Goal: Task Accomplishment & Management: Use online tool/utility

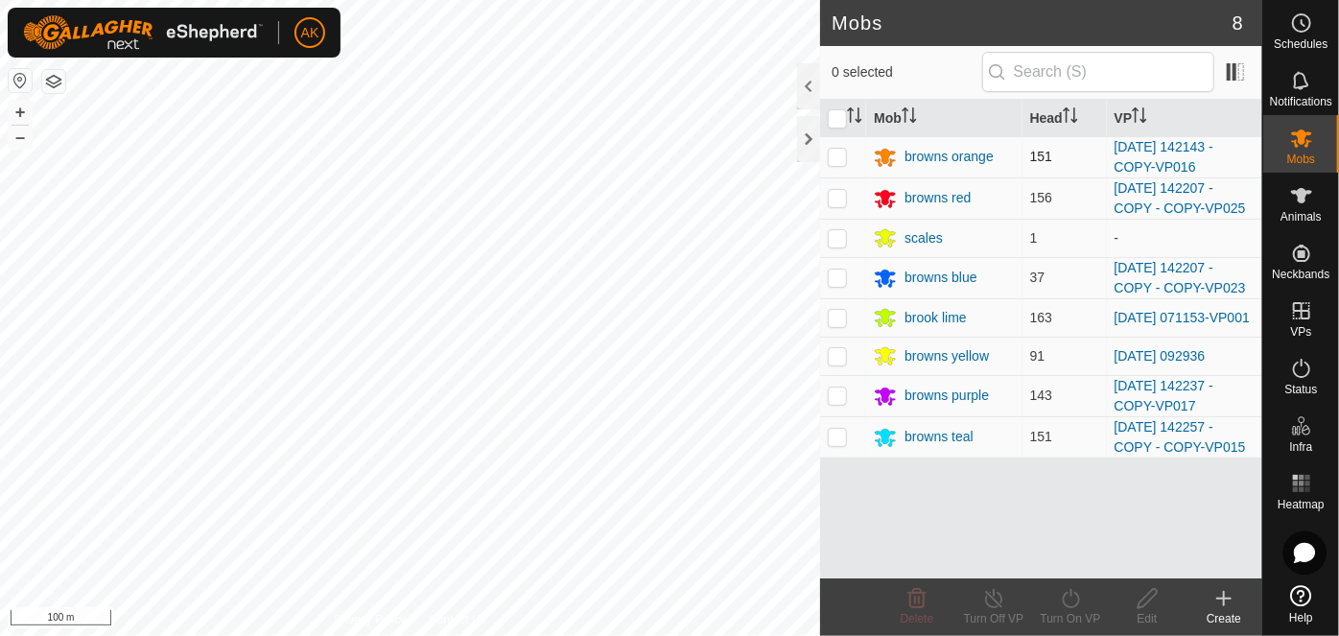
click at [831, 155] on p-checkbox at bounding box center [837, 156] width 19 height 15
checkbox input "true"
click at [1065, 594] on icon at bounding box center [1070, 598] width 17 height 19
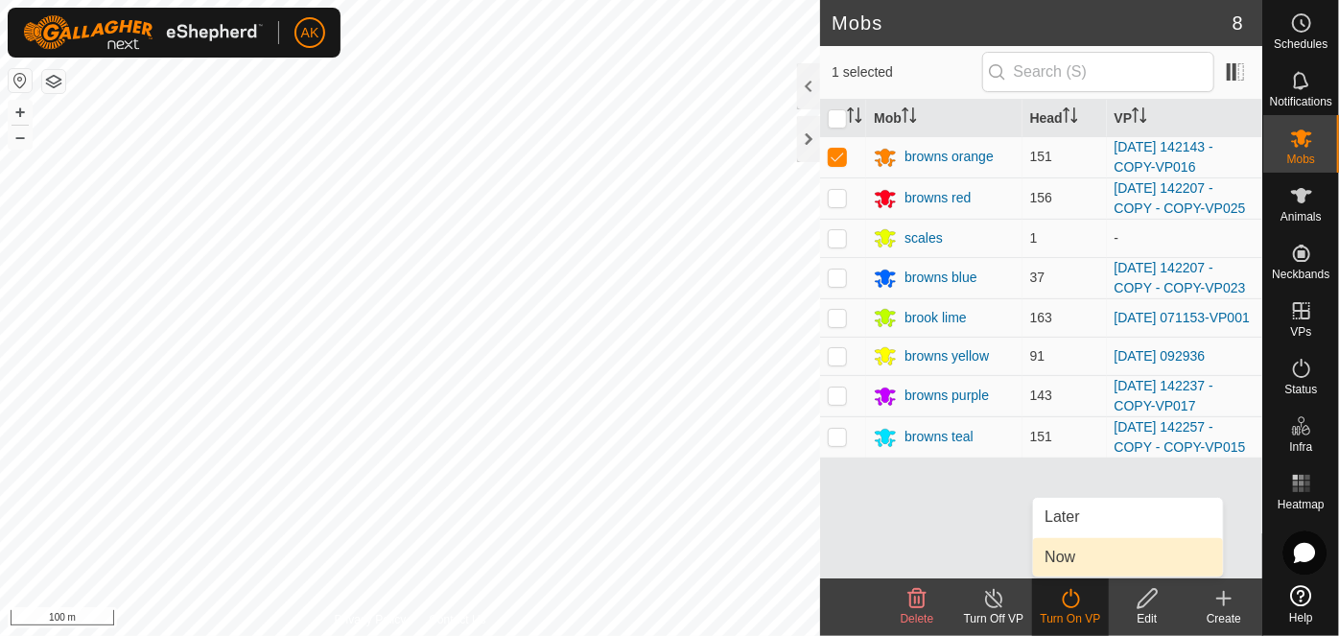
click at [1051, 553] on link "Now" at bounding box center [1128, 557] width 190 height 38
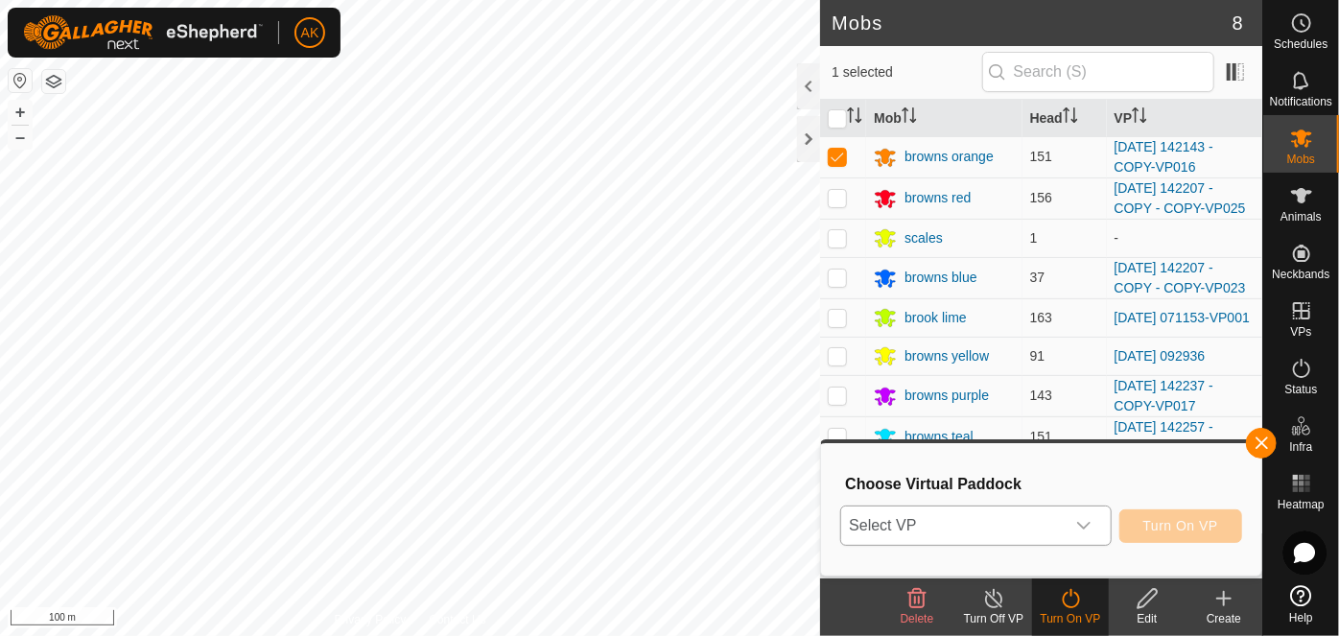
click at [978, 513] on span "Select VP" at bounding box center [952, 526] width 223 height 38
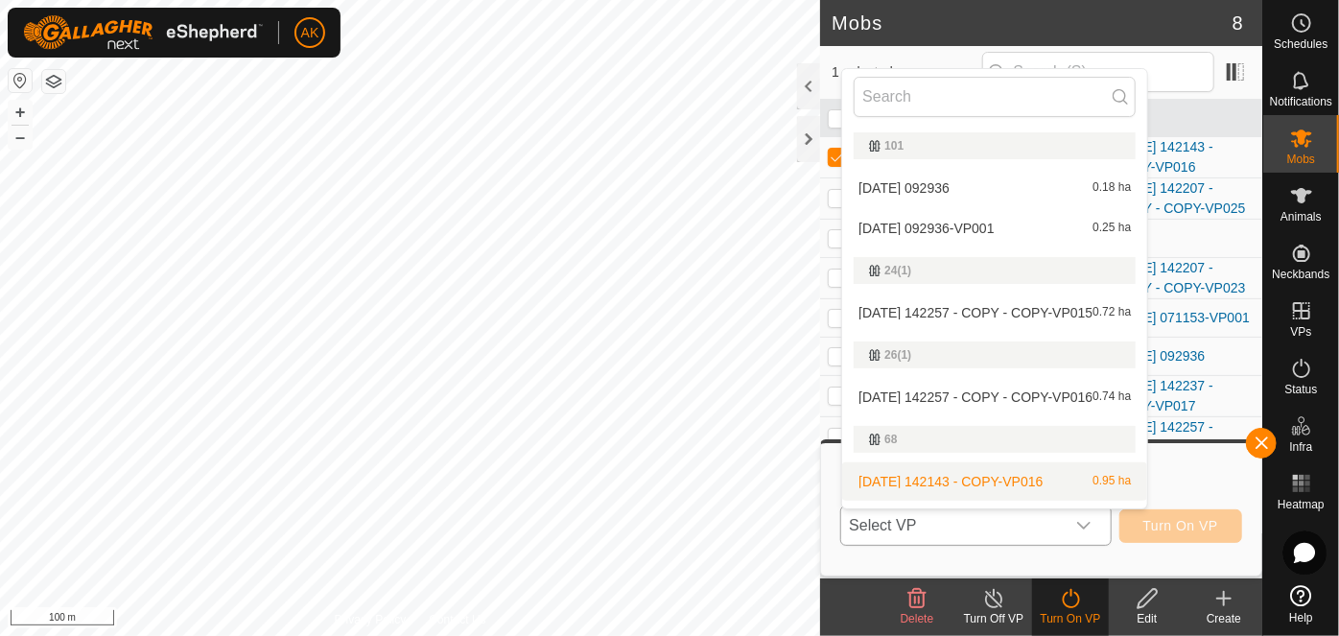
scroll to position [33, 0]
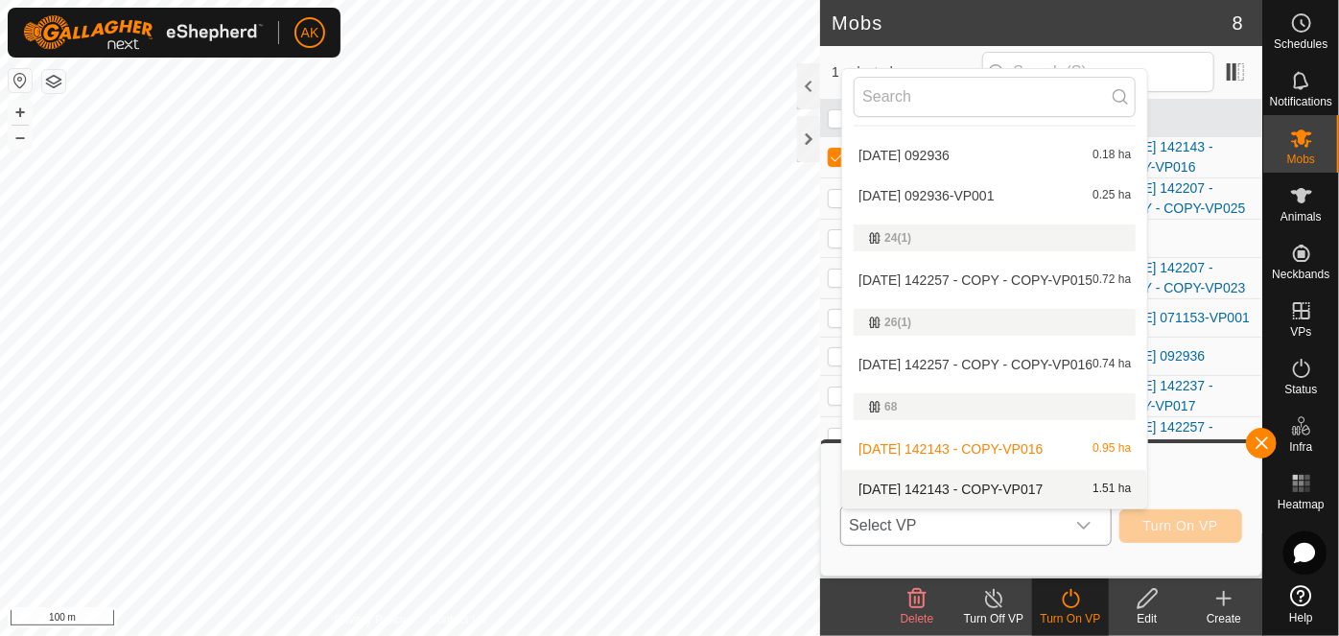
click at [990, 482] on li "2025-08-12 142143 - COPY-VP017 1.51 ha" at bounding box center [994, 489] width 305 height 38
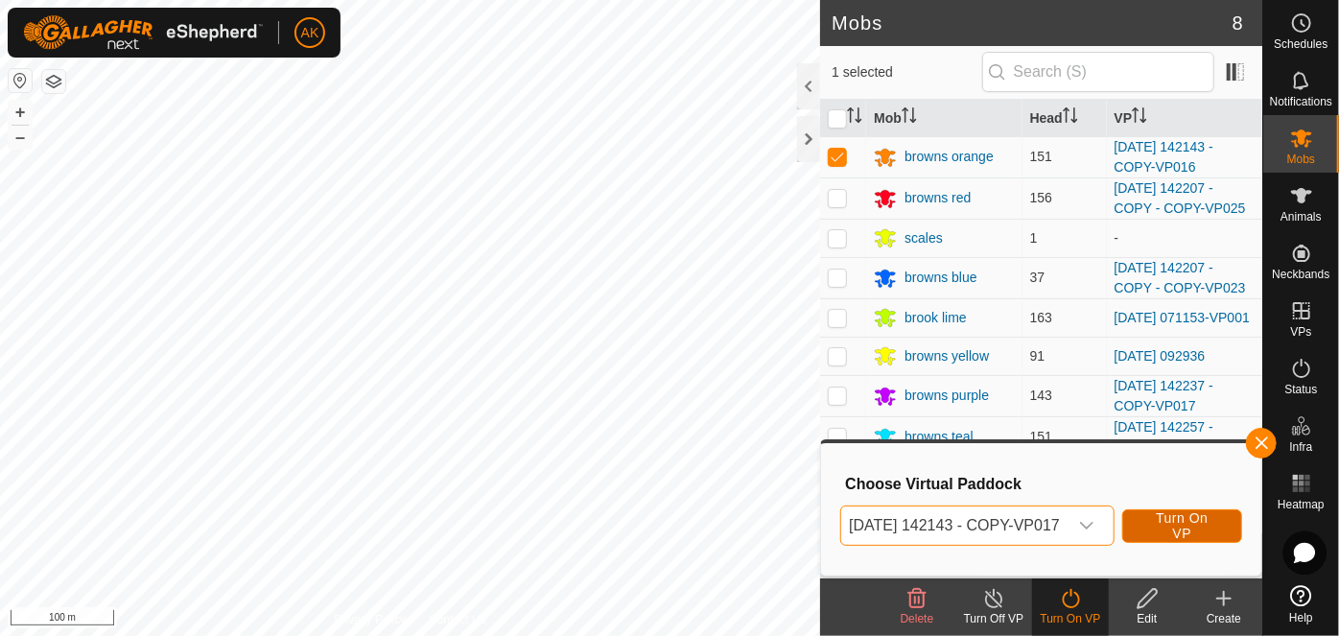
click at [1207, 532] on span "Turn On VP" at bounding box center [1183, 525] width 72 height 31
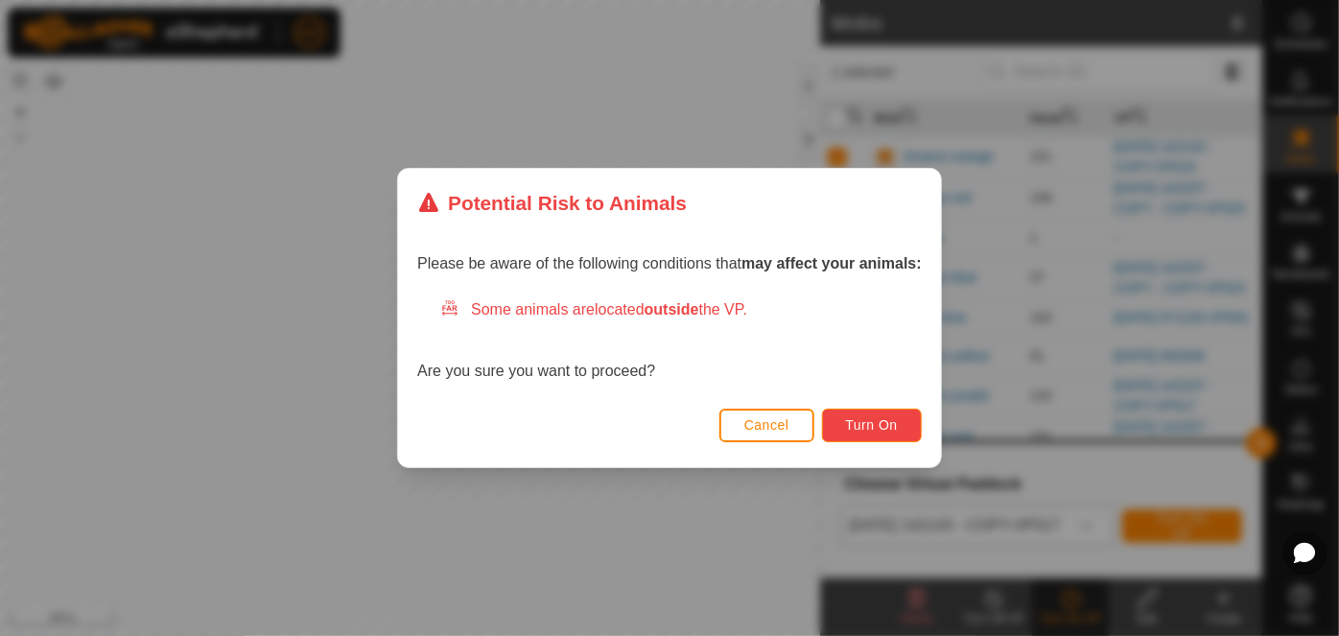
click at [900, 438] on button "Turn On" at bounding box center [872, 426] width 100 height 34
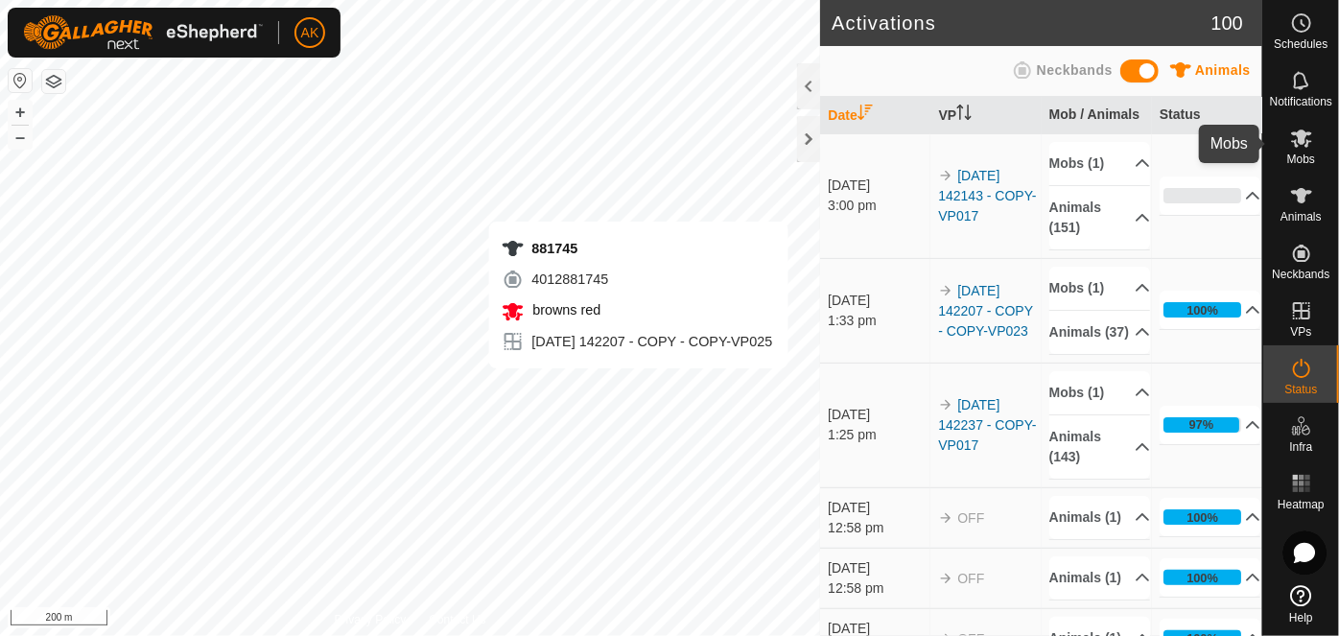
click at [1292, 144] on icon at bounding box center [1302, 138] width 23 height 23
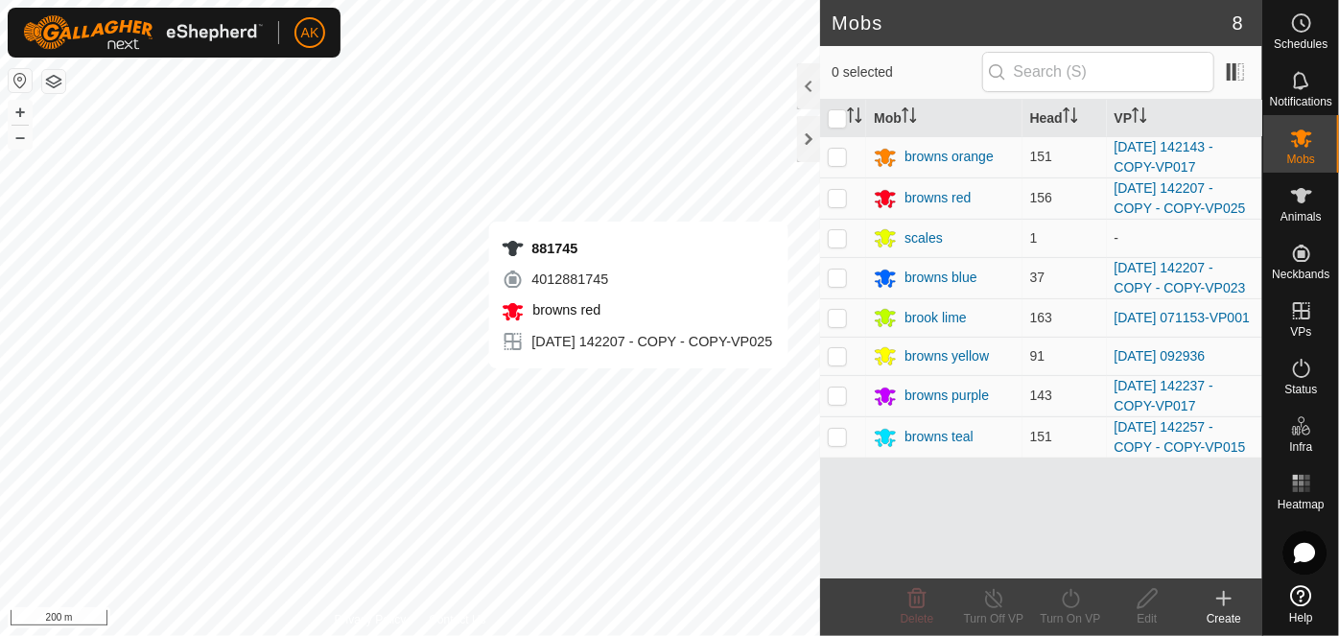
click at [840, 157] on p-checkbox at bounding box center [837, 156] width 19 height 15
checkbox input "false"
click at [943, 159] on div "browns orange" at bounding box center [949, 157] width 89 height 20
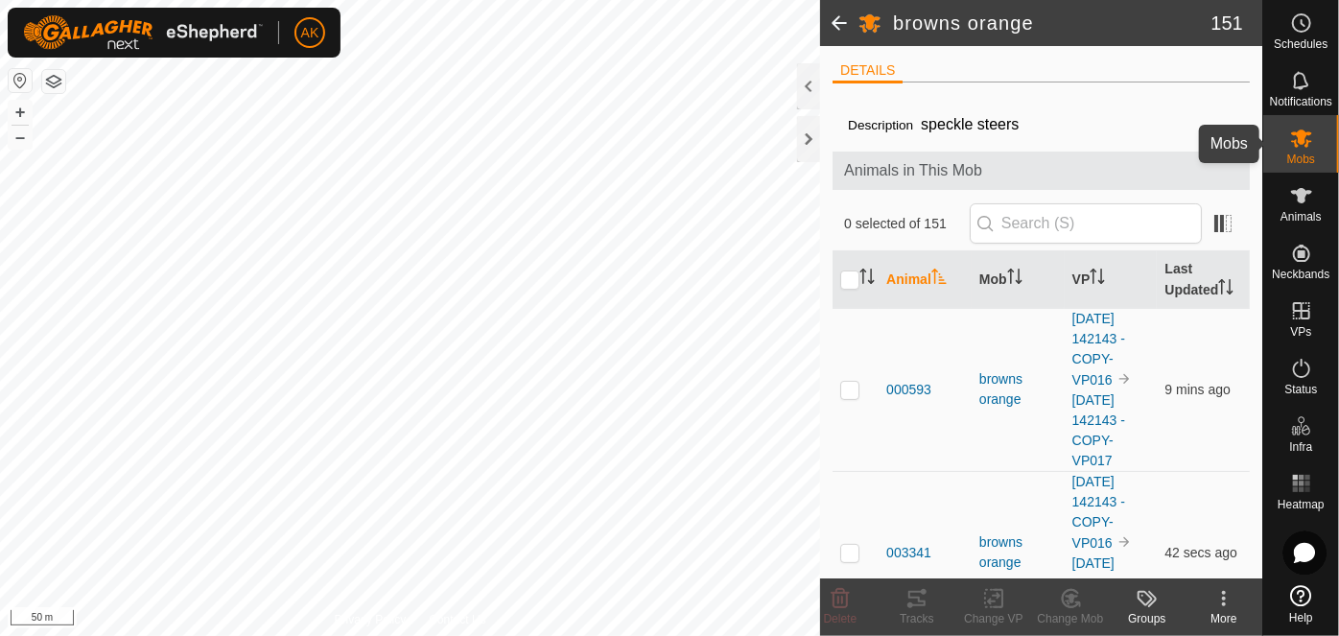
click at [1303, 144] on icon at bounding box center [1301, 139] width 21 height 18
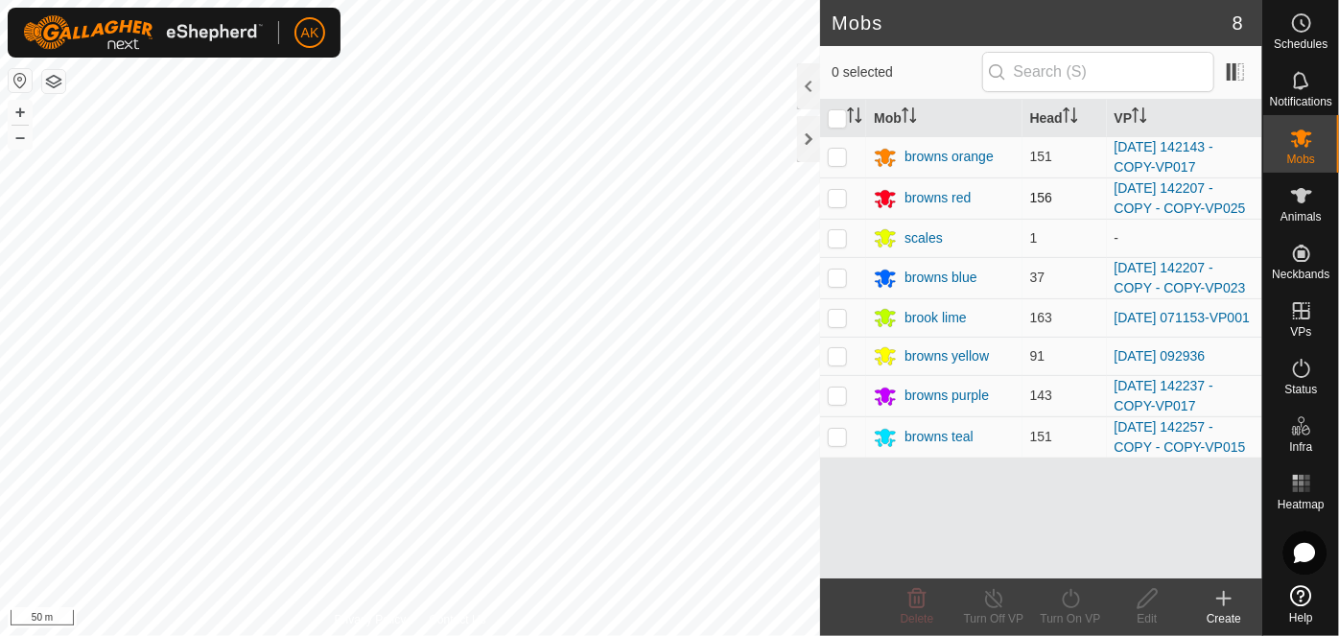
click at [833, 198] on p-checkbox at bounding box center [837, 197] width 19 height 15
checkbox input "true"
click at [1070, 592] on icon at bounding box center [1071, 598] width 24 height 23
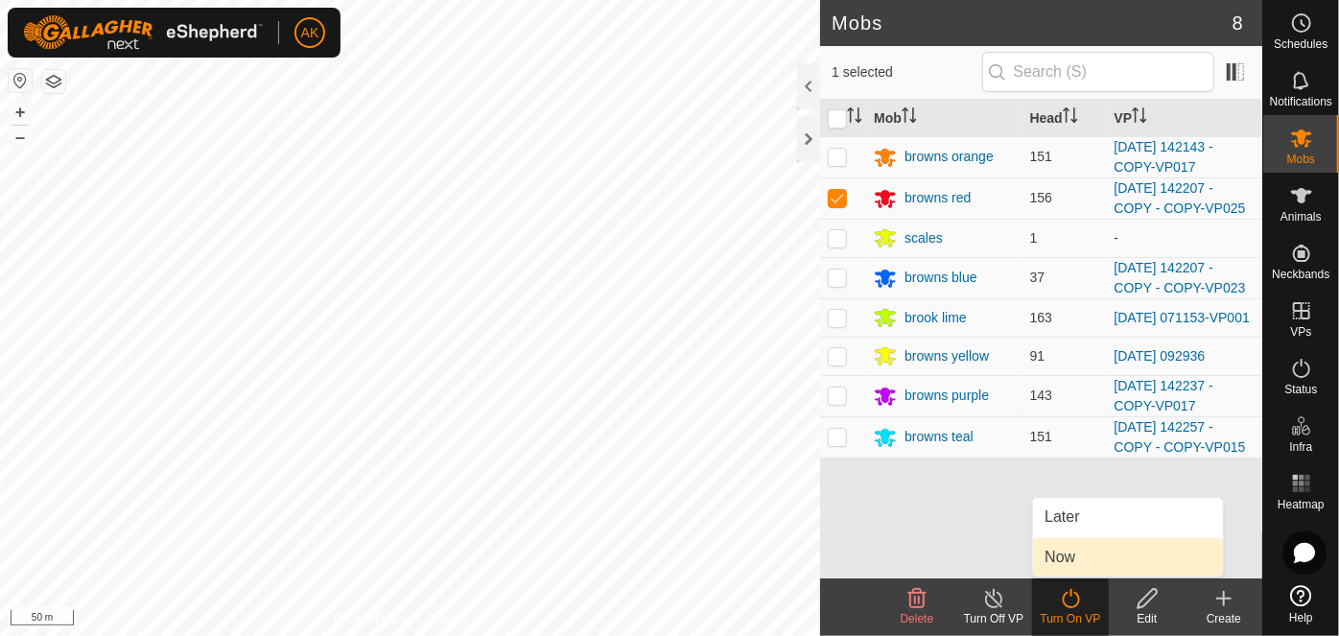
click at [1074, 557] on link "Now" at bounding box center [1128, 557] width 190 height 38
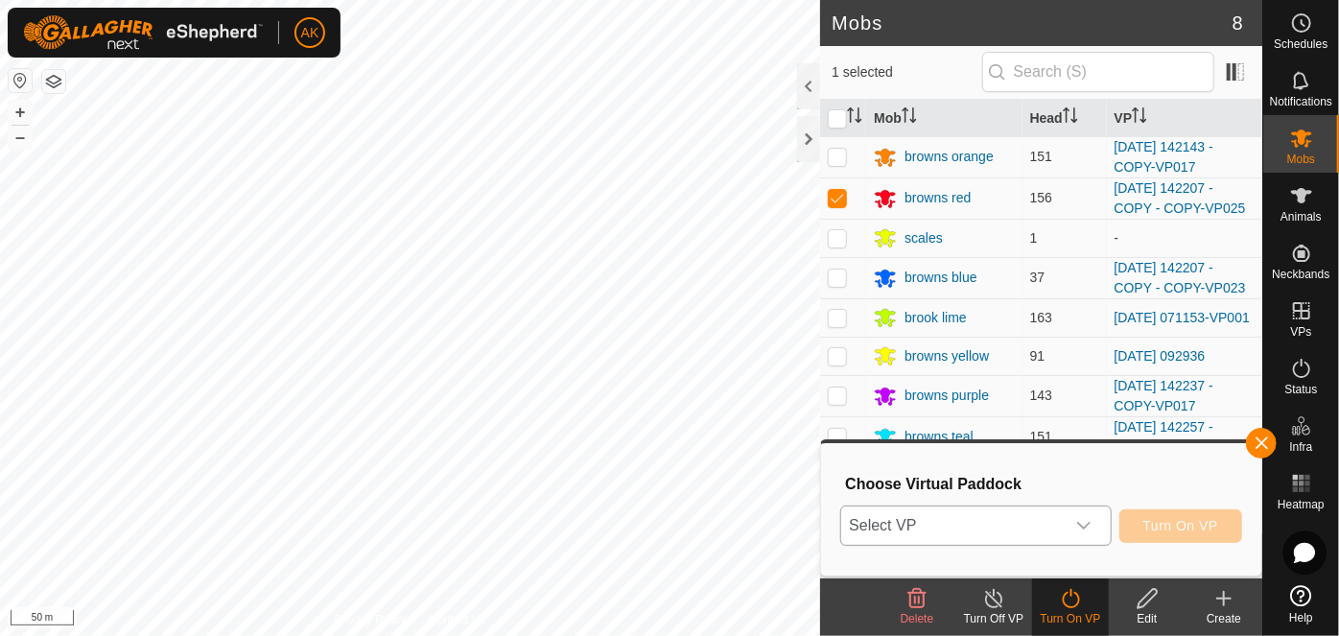
click at [1010, 522] on span "Select VP" at bounding box center [952, 526] width 223 height 38
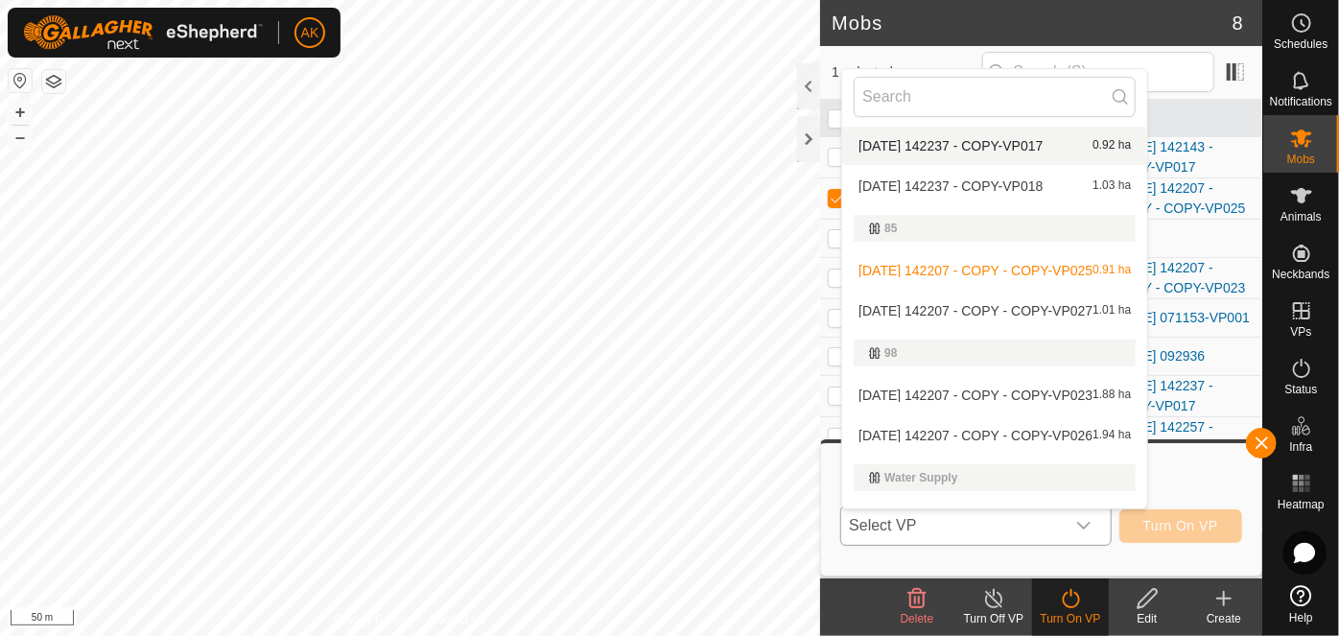
scroll to position [532, 0]
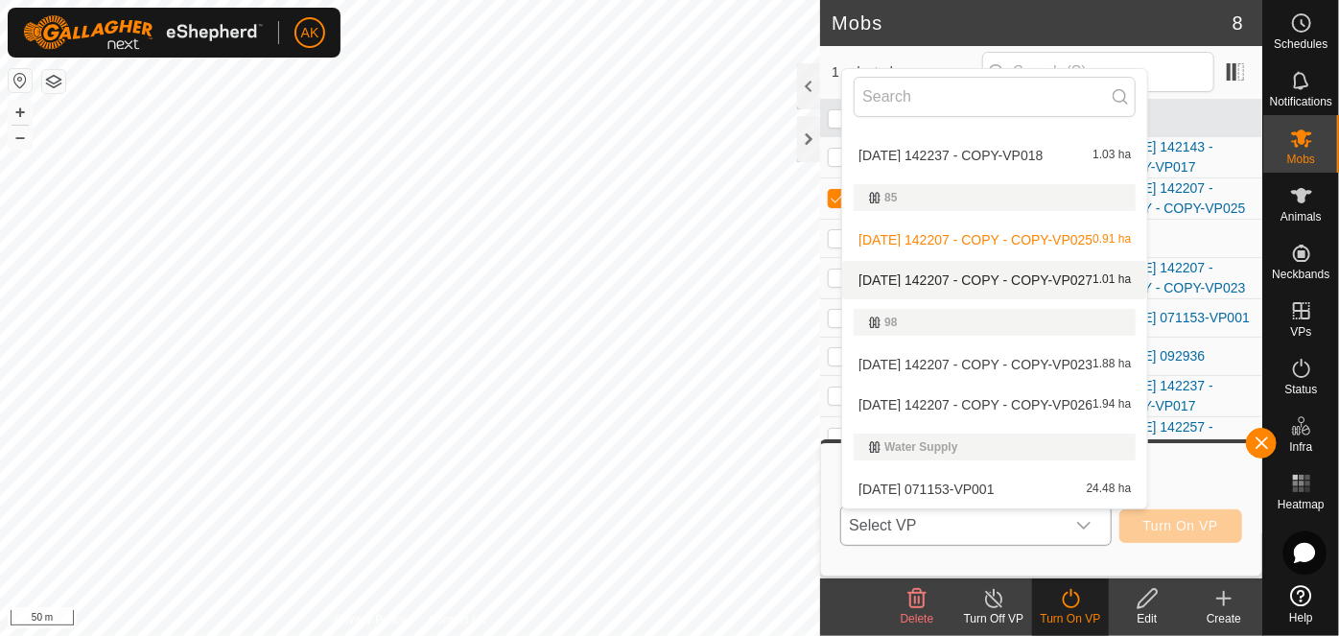
click at [944, 284] on li "2025-08-12 142207 - COPY - COPY-VP027 1.01 ha" at bounding box center [994, 280] width 305 height 38
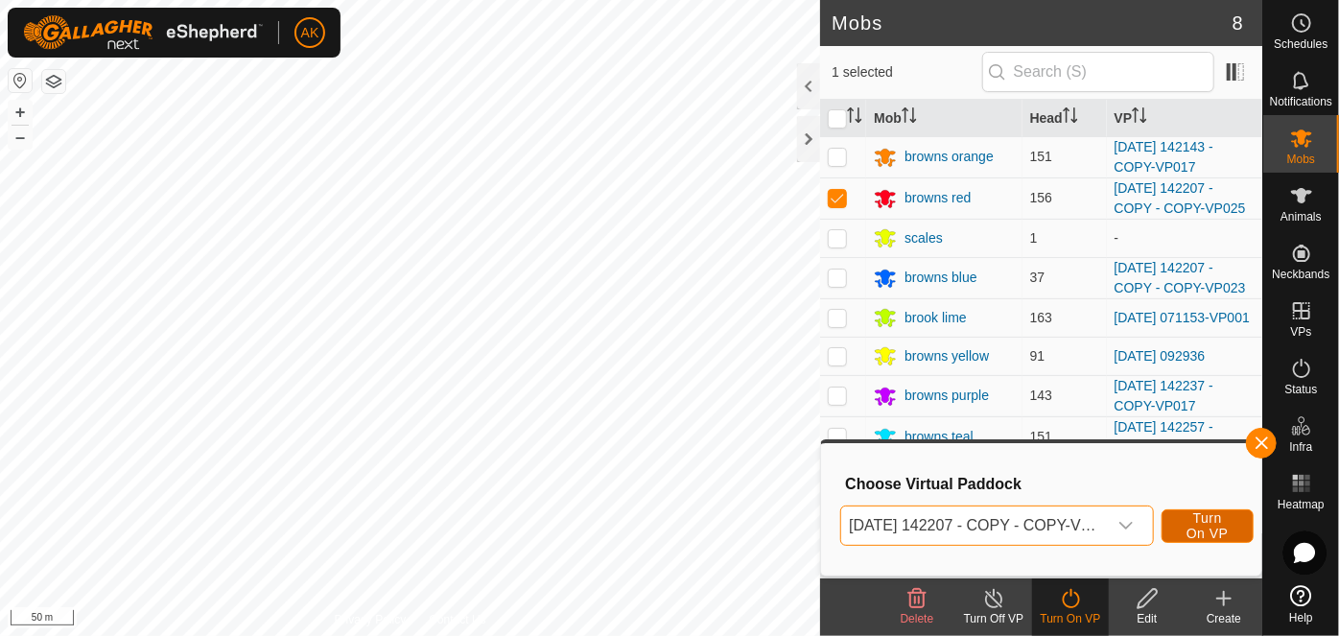
click at [1221, 530] on span "Turn On VP" at bounding box center [1208, 525] width 44 height 31
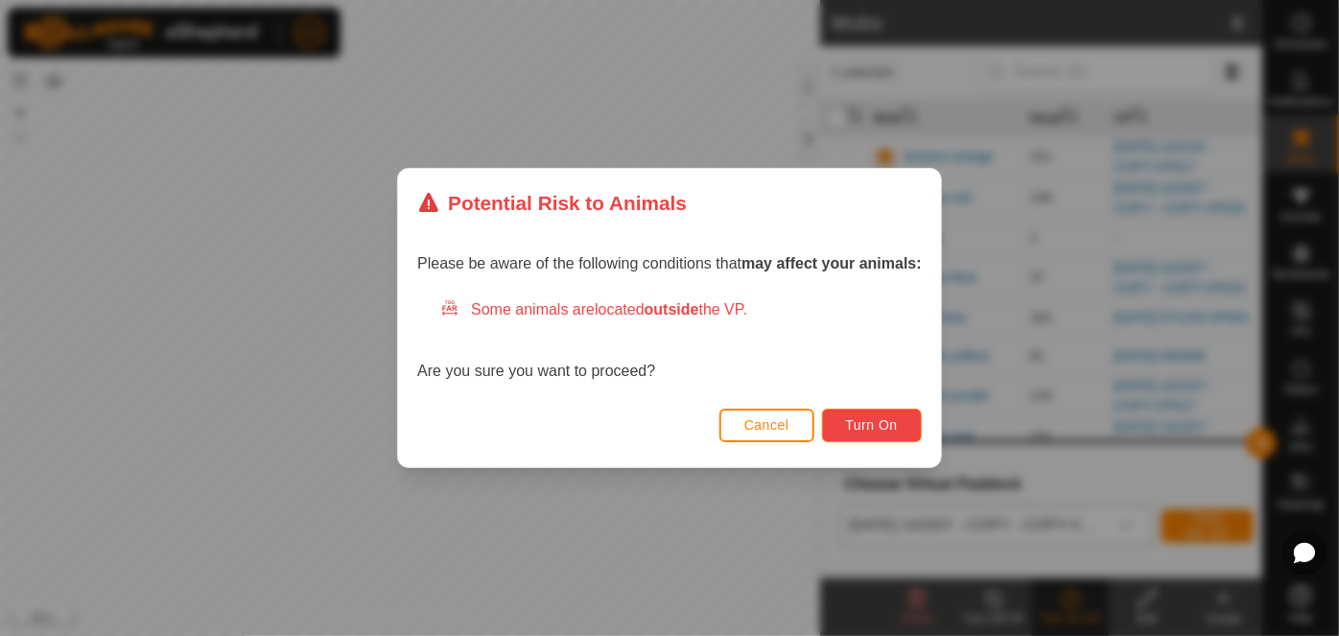
click at [903, 438] on button "Turn On" at bounding box center [872, 426] width 100 height 34
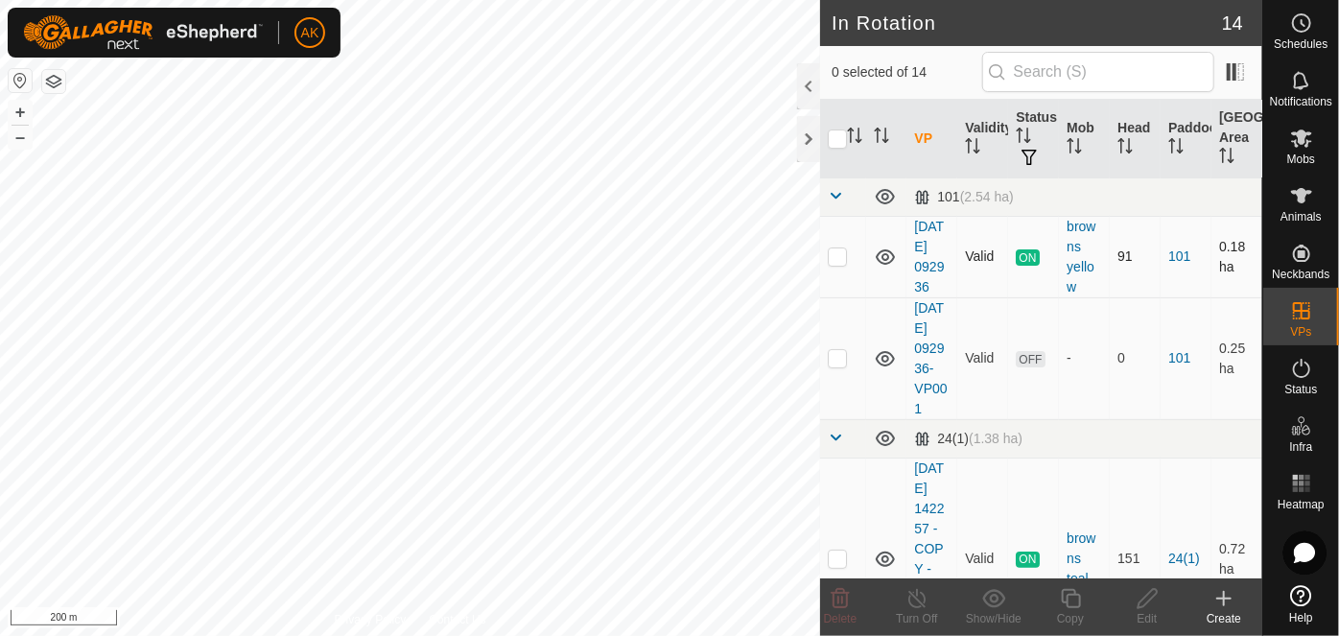
checkbox input "true"
click at [1070, 605] on icon at bounding box center [1071, 598] width 24 height 23
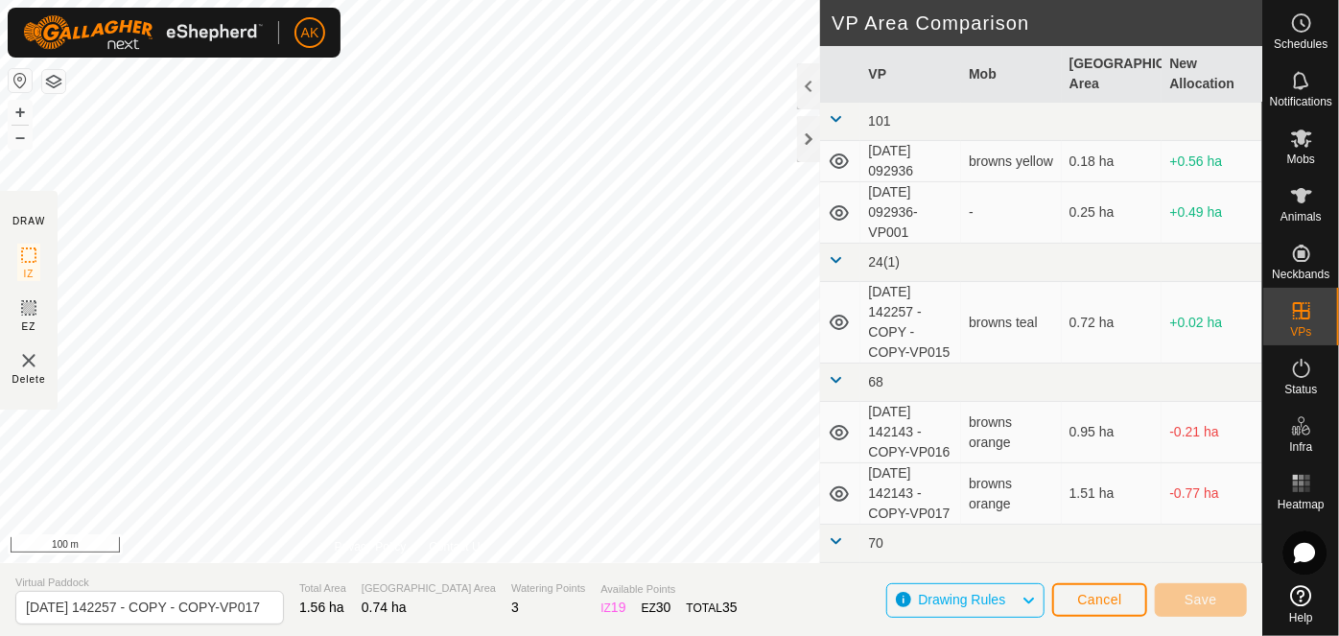
click at [498, 581] on div "DRAW IZ EZ Delete Privacy Policy Contact Us + – ⇧ i 100 m VP Area Comparison VP…" at bounding box center [631, 318] width 1263 height 636
click at [1091, 609] on button "Cancel" at bounding box center [1100, 600] width 95 height 34
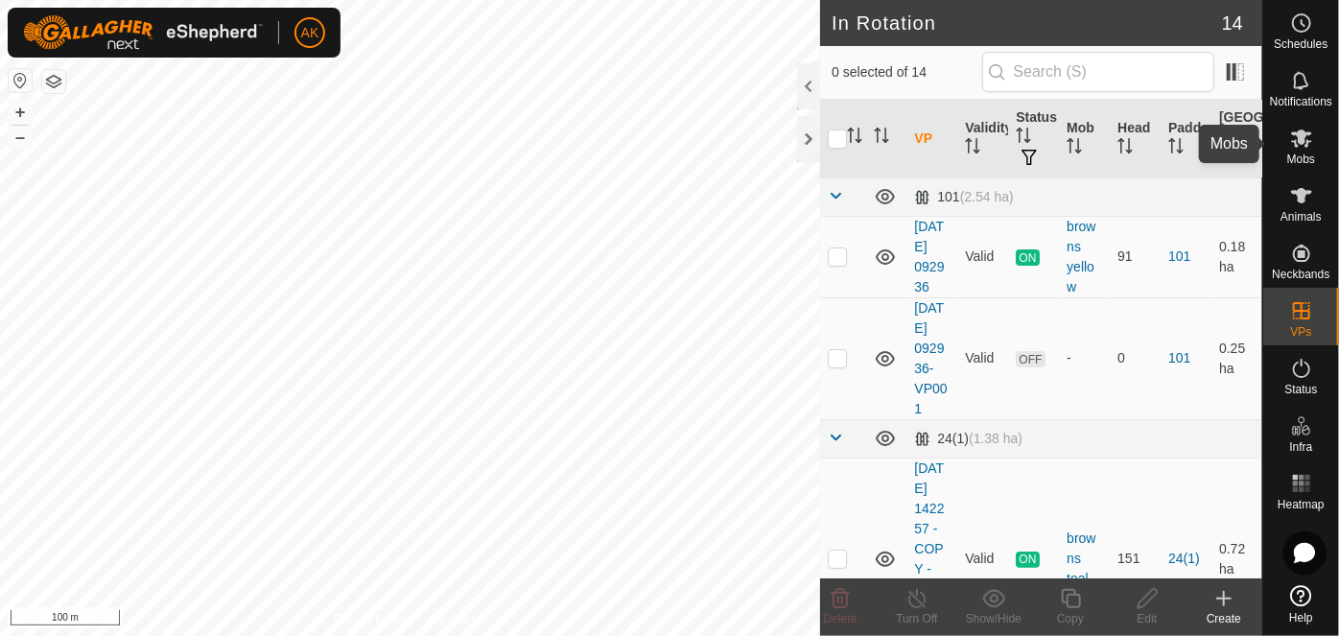
click at [1307, 140] on icon at bounding box center [1301, 139] width 21 height 18
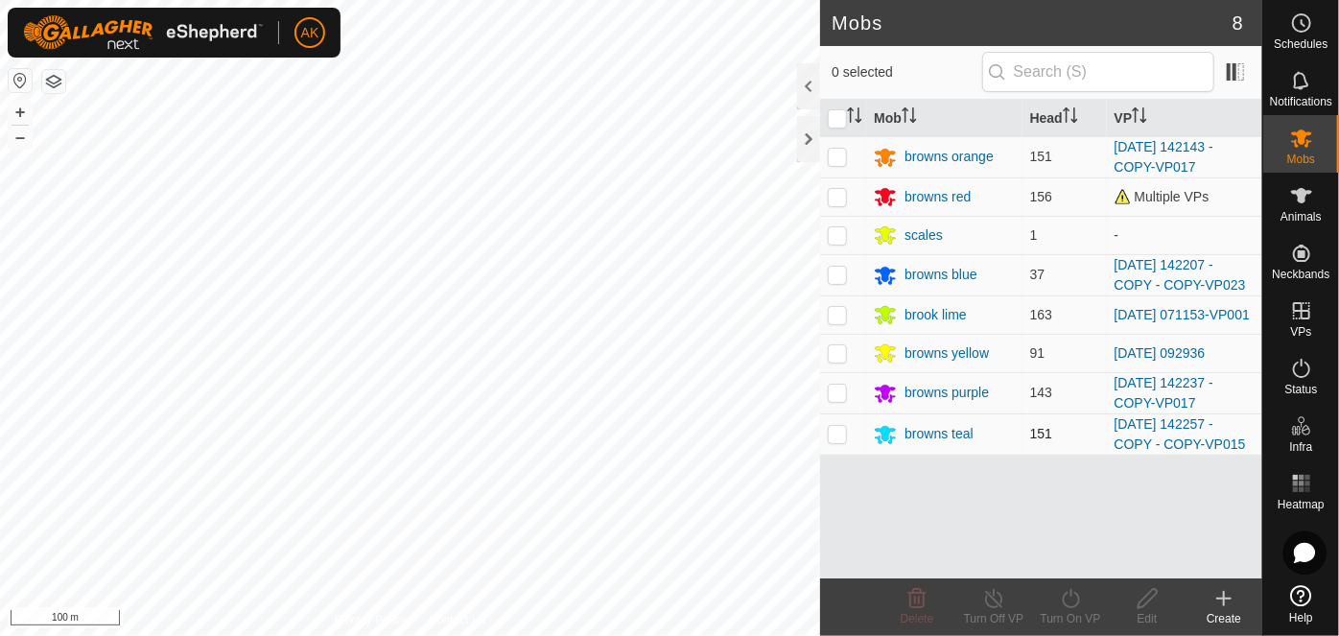
click at [841, 443] on td at bounding box center [843, 434] width 46 height 41
checkbox input "true"
click at [1075, 604] on icon at bounding box center [1071, 598] width 24 height 23
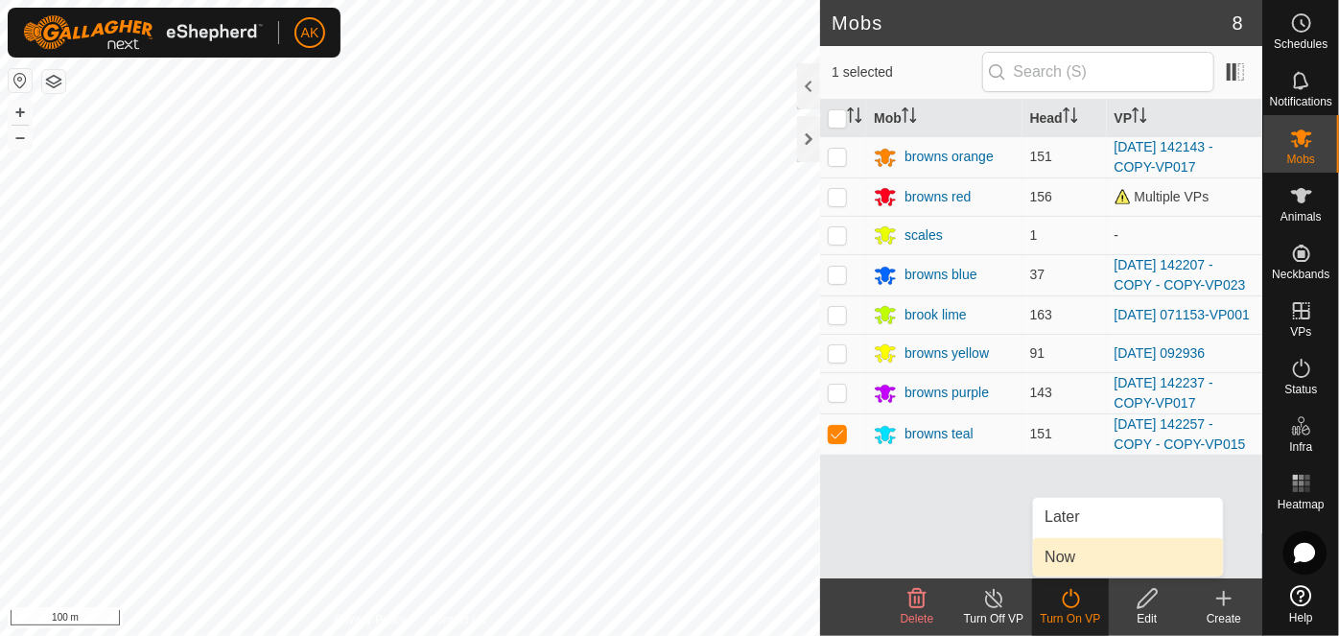
click at [1079, 557] on link "Now" at bounding box center [1128, 557] width 190 height 38
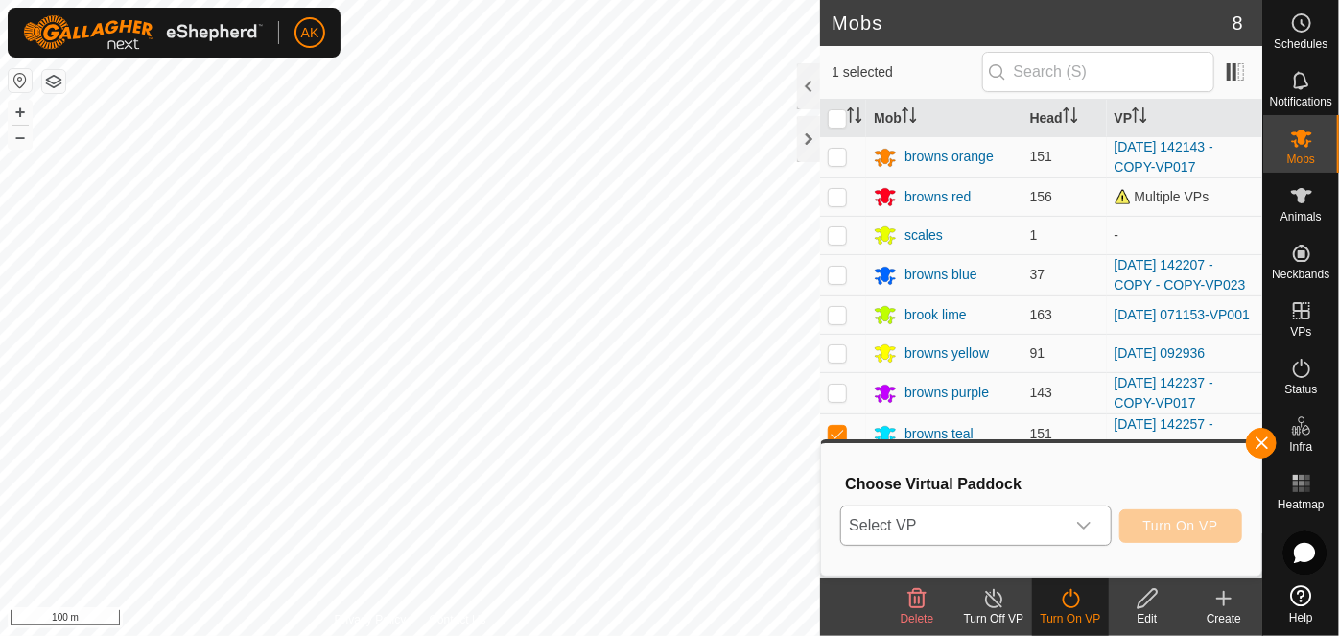
click at [1089, 527] on icon "dropdown trigger" at bounding box center [1084, 525] width 15 height 15
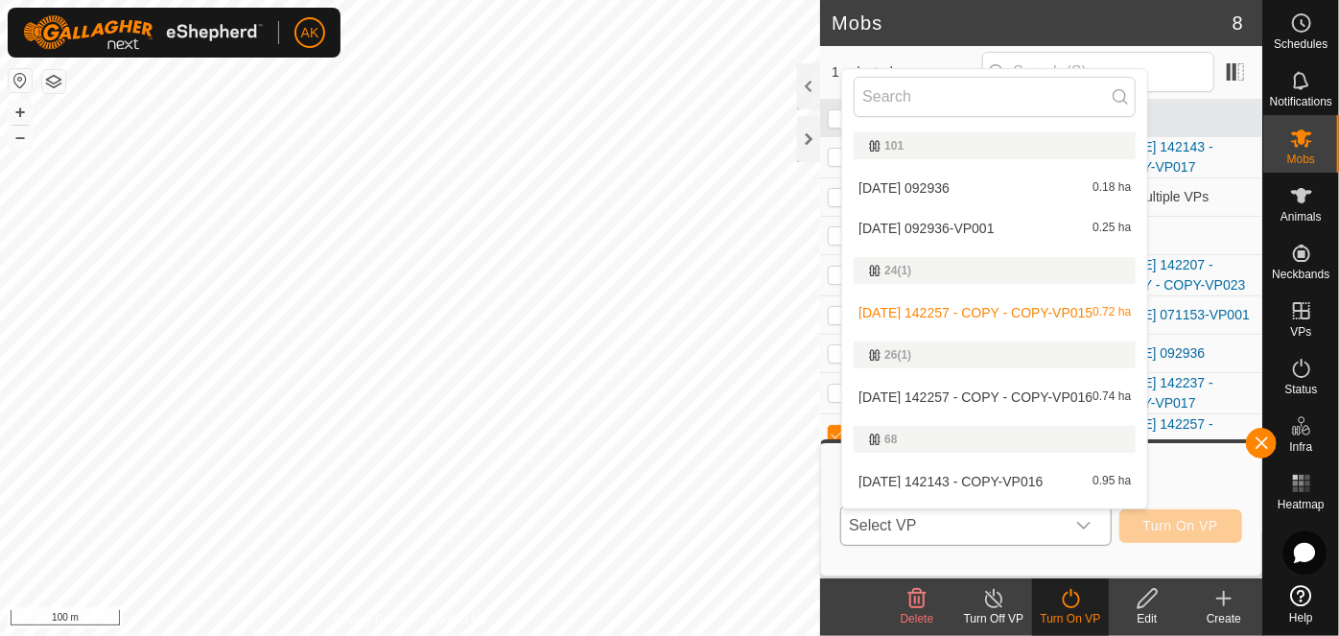
click at [964, 397] on li "2025-08-12 142257 - COPY - COPY-VP016 0.74 ha" at bounding box center [994, 397] width 305 height 38
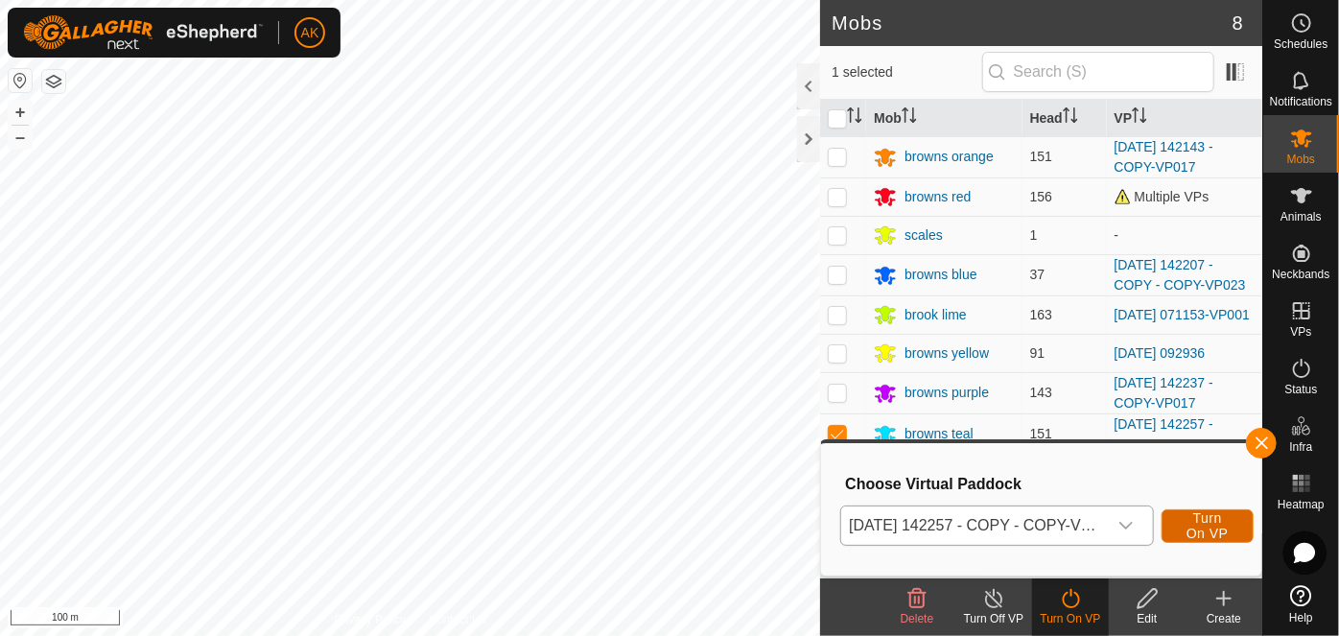
click at [1215, 530] on span "Turn On VP" at bounding box center [1208, 525] width 44 height 31
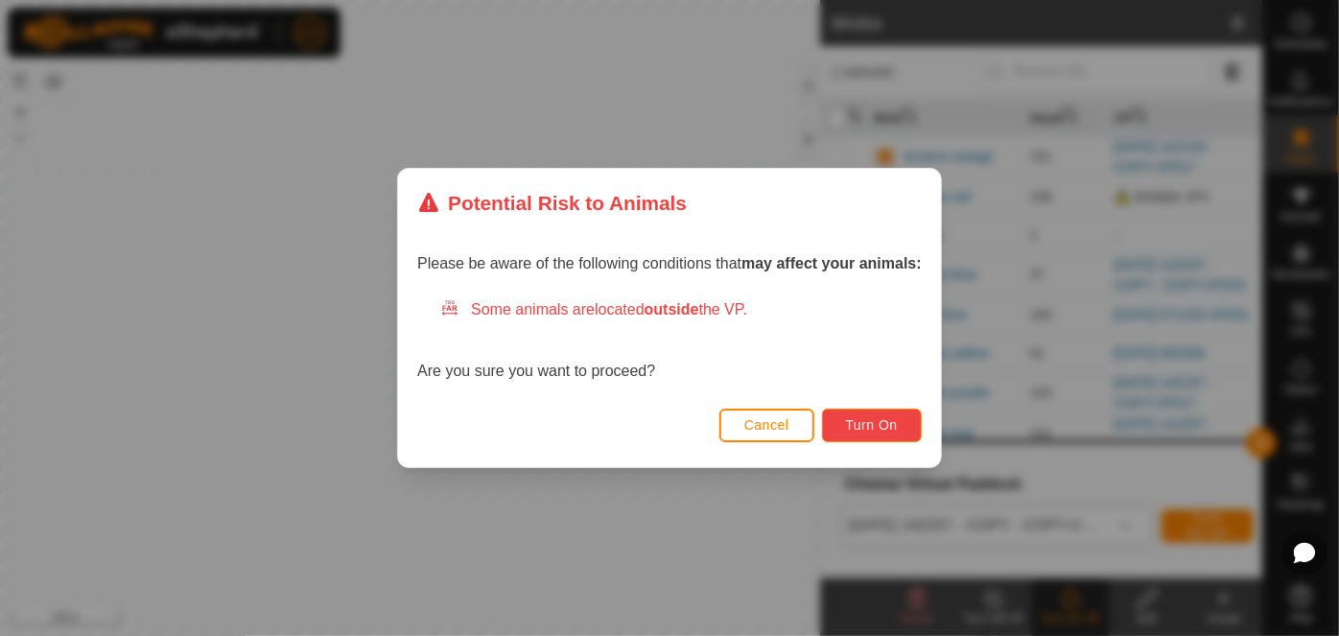
click at [903, 437] on button "Turn On" at bounding box center [872, 426] width 100 height 34
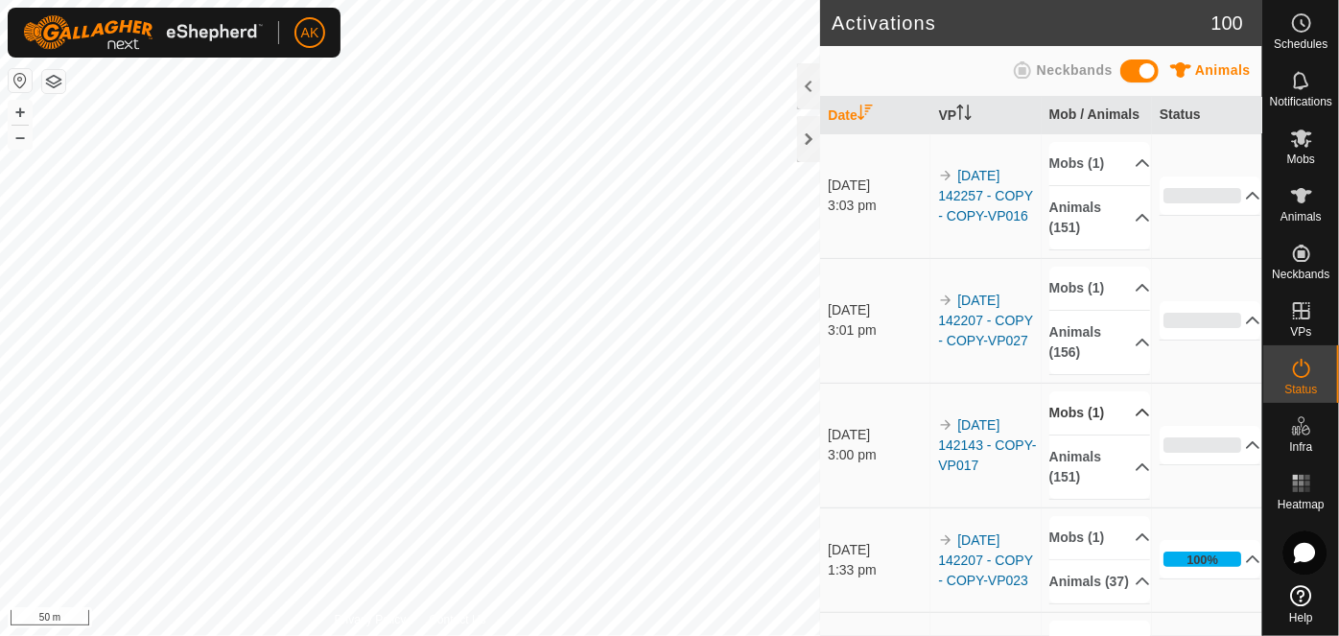
click at [1077, 408] on p-accordion-header "Mobs (1)" at bounding box center [1101, 412] width 102 height 43
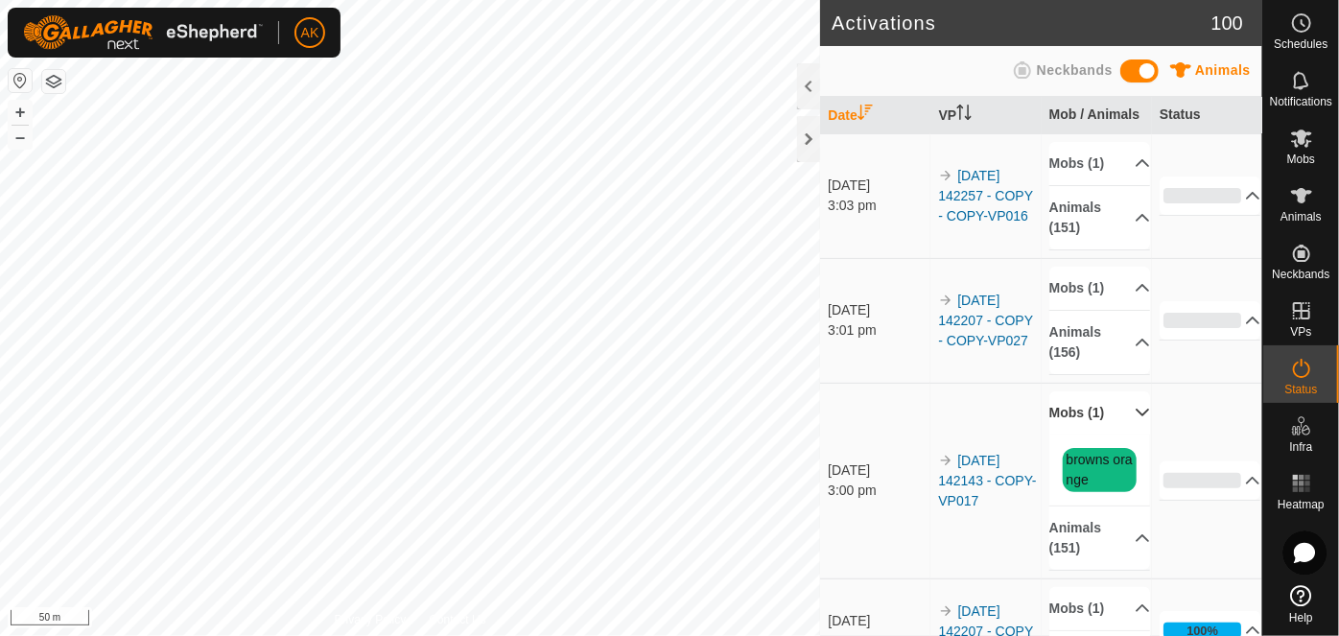
click at [1077, 408] on p-accordion-header "Mobs (1)" at bounding box center [1101, 412] width 102 height 43
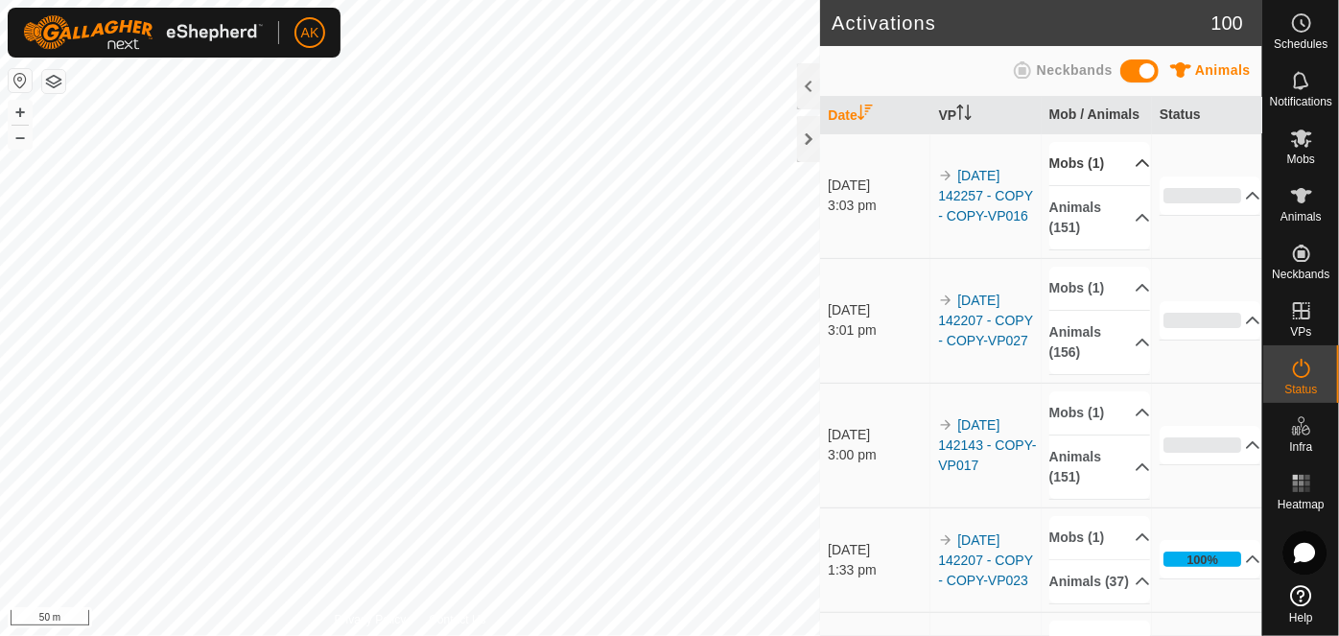
click at [1076, 161] on p-accordion-header "Mobs (1)" at bounding box center [1101, 163] width 102 height 43
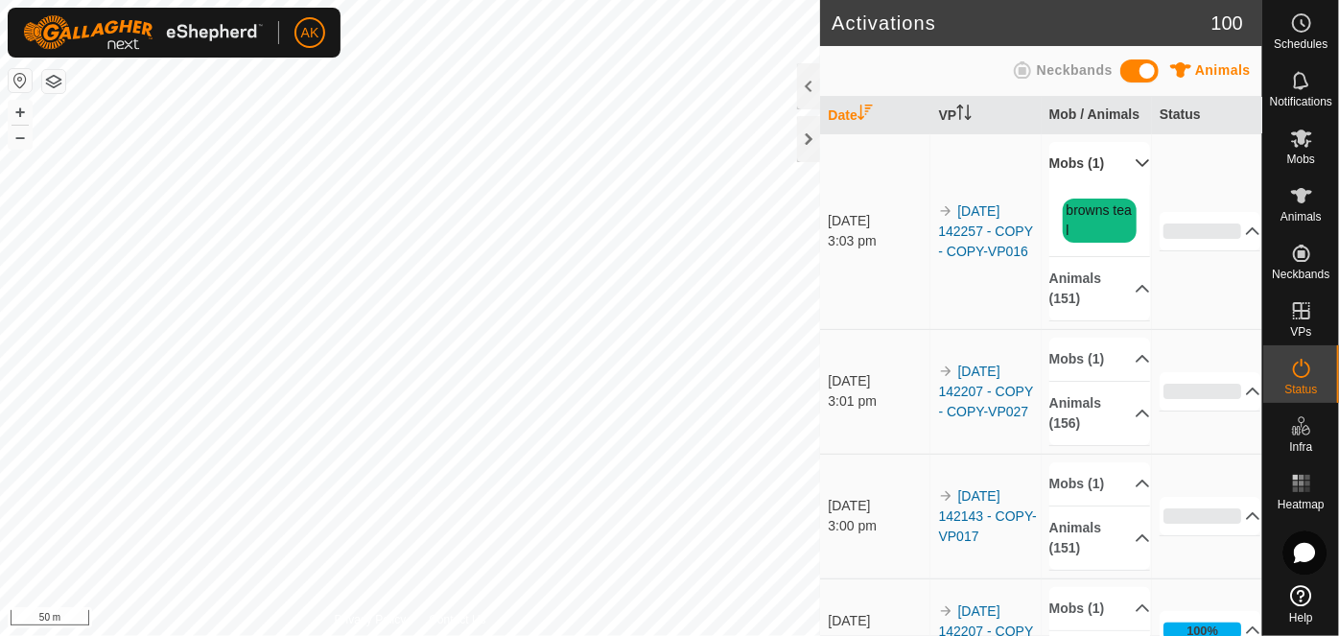
click at [1076, 161] on p-accordion-header "Mobs (1)" at bounding box center [1101, 163] width 102 height 43
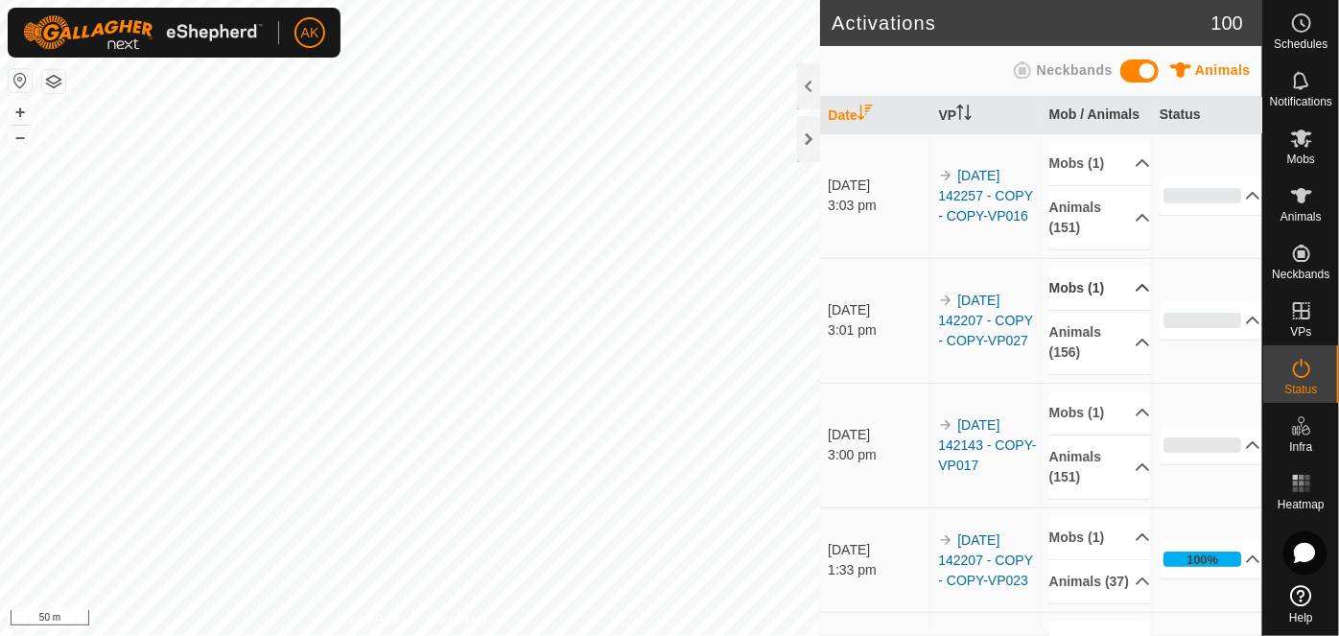
click at [1075, 279] on p-accordion-header "Mobs (1)" at bounding box center [1101, 288] width 102 height 43
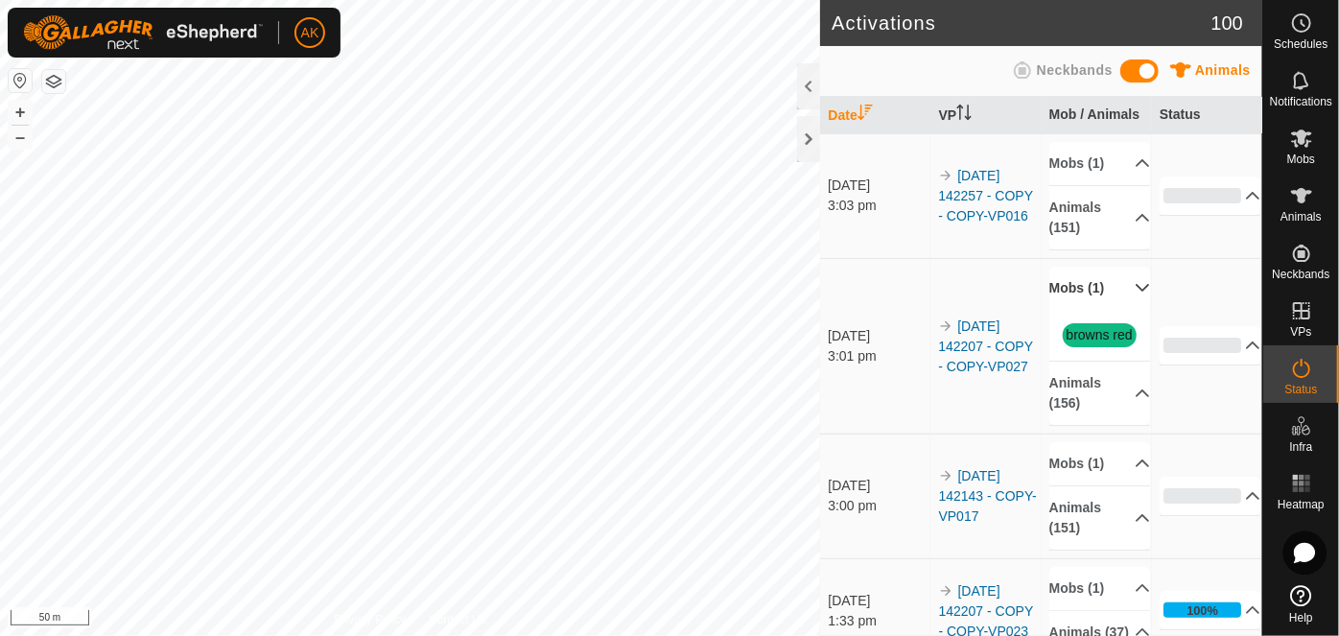
click at [1075, 279] on p-accordion-header "Mobs (1)" at bounding box center [1101, 288] width 102 height 43
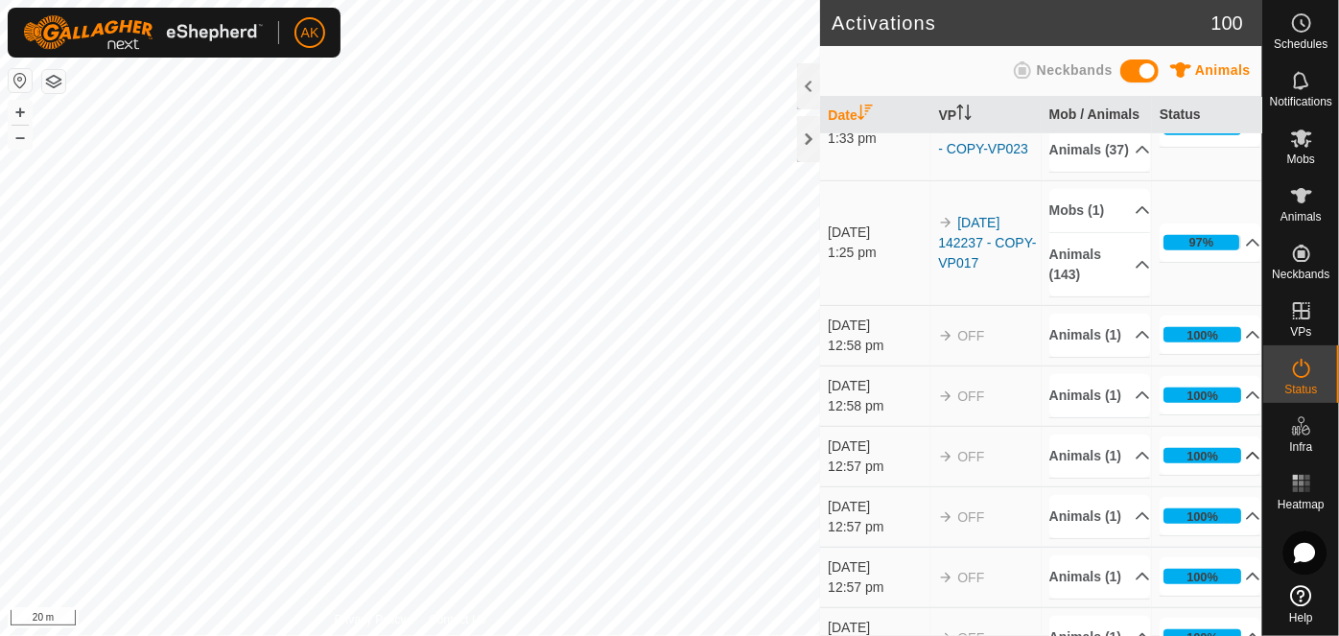
scroll to position [436, 0]
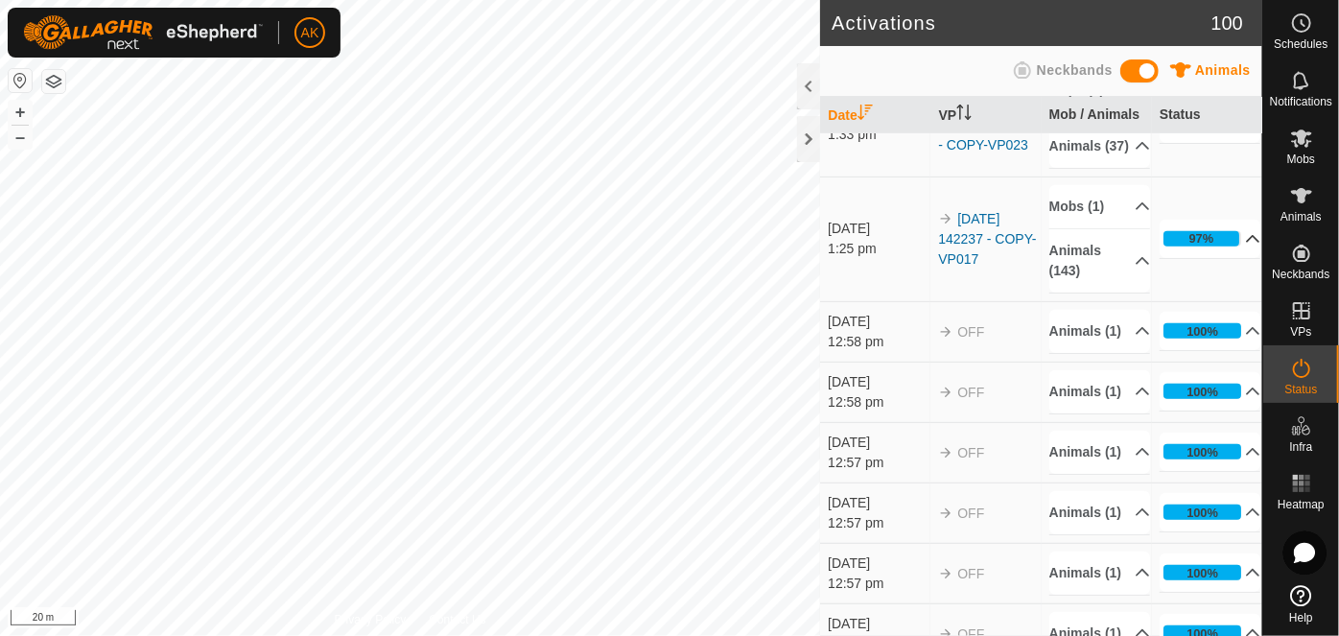
click at [1247, 243] on icon at bounding box center [1253, 239] width 13 height 8
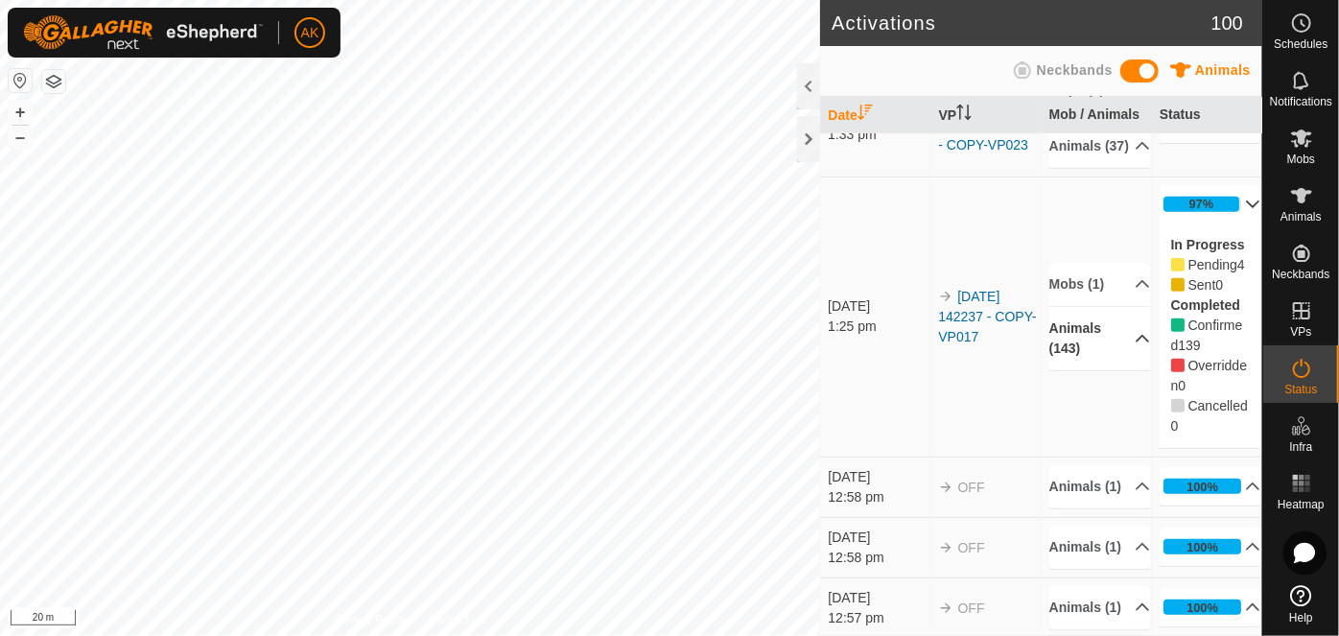
click at [1118, 361] on p-accordion-header "Animals (143)" at bounding box center [1101, 338] width 102 height 63
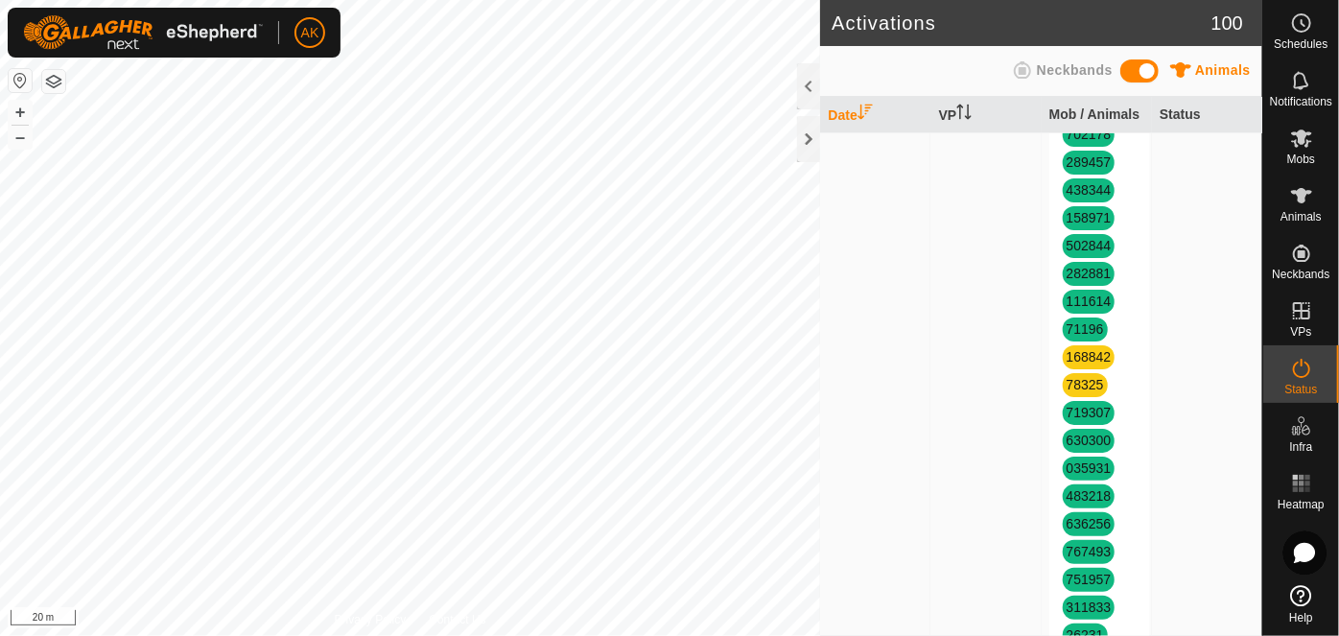
scroll to position [1744, 0]
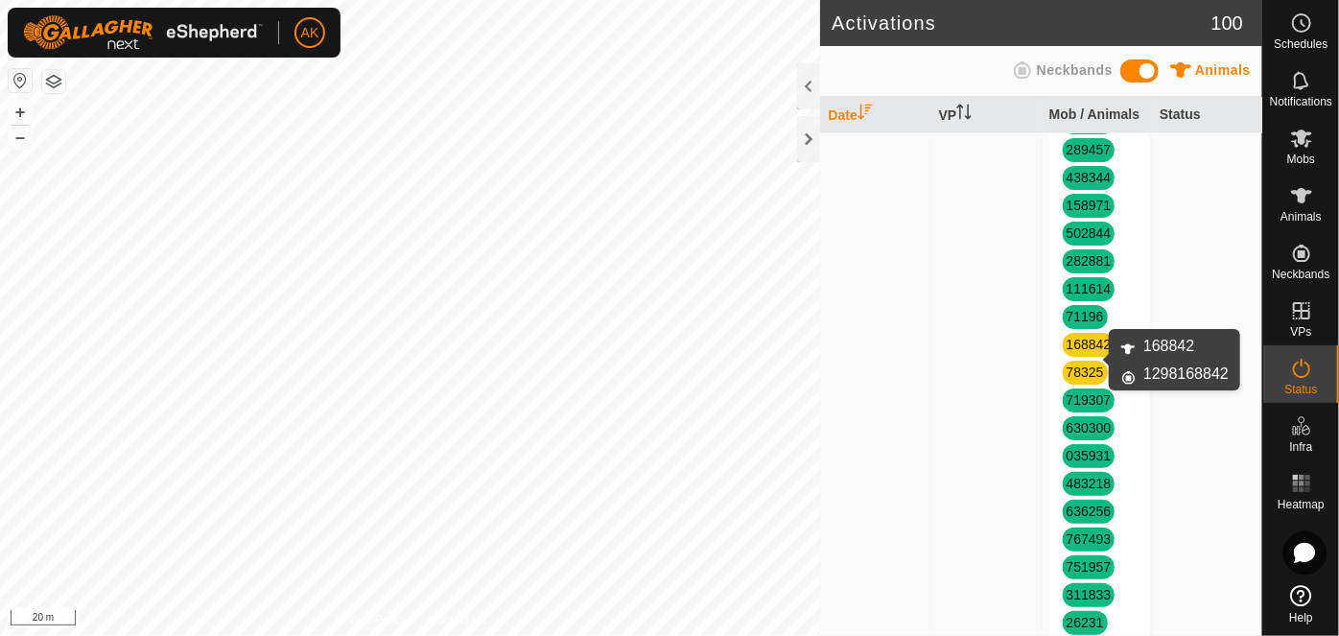
click at [1083, 352] on link "168842" at bounding box center [1089, 344] width 45 height 15
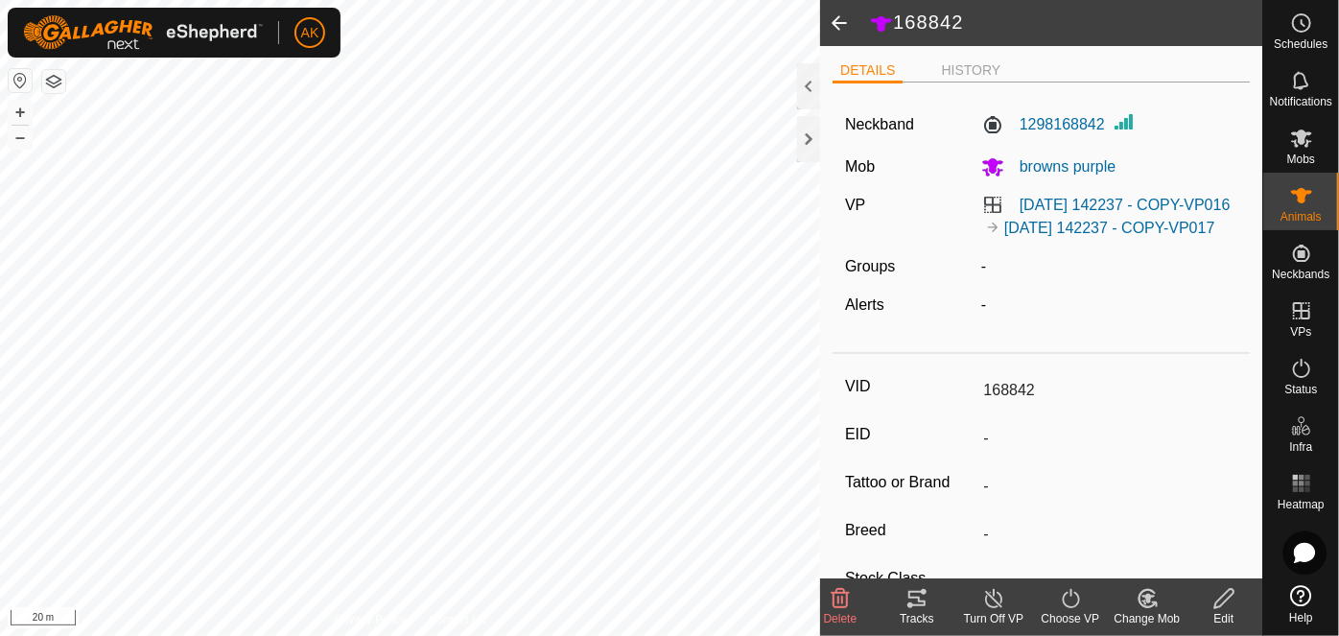
click at [995, 598] on icon at bounding box center [995, 598] width 24 height 23
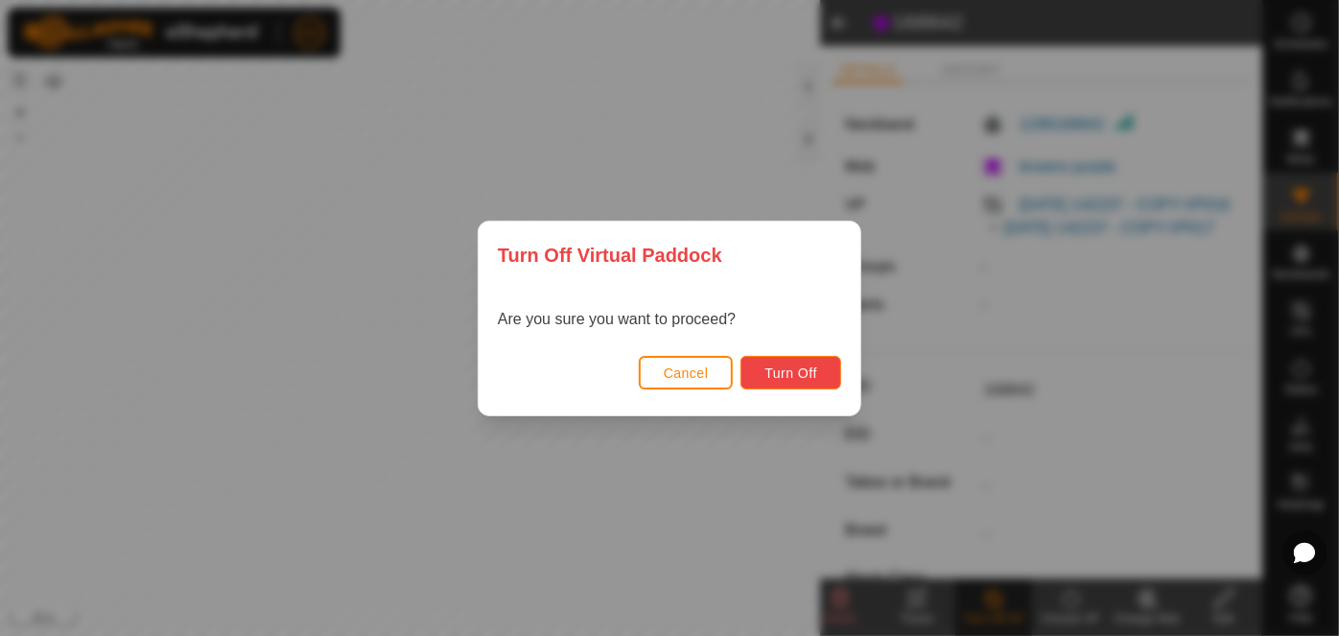
click at [836, 376] on button "Turn Off" at bounding box center [791, 373] width 101 height 34
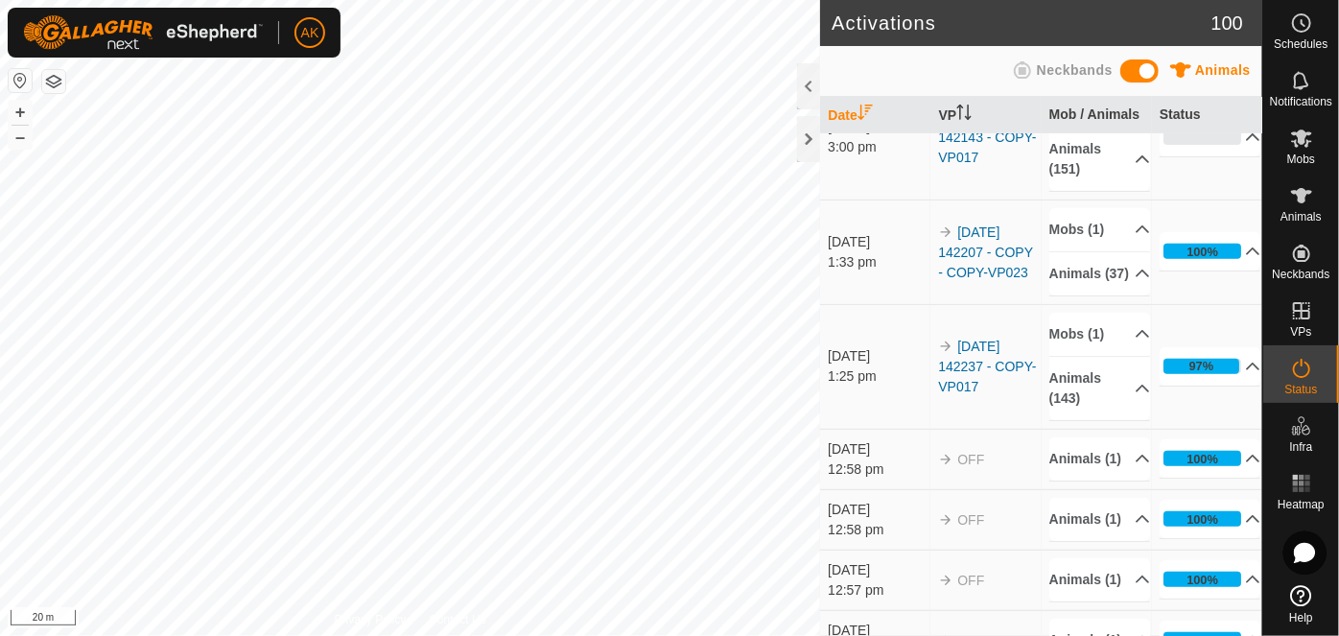
scroll to position [348, 0]
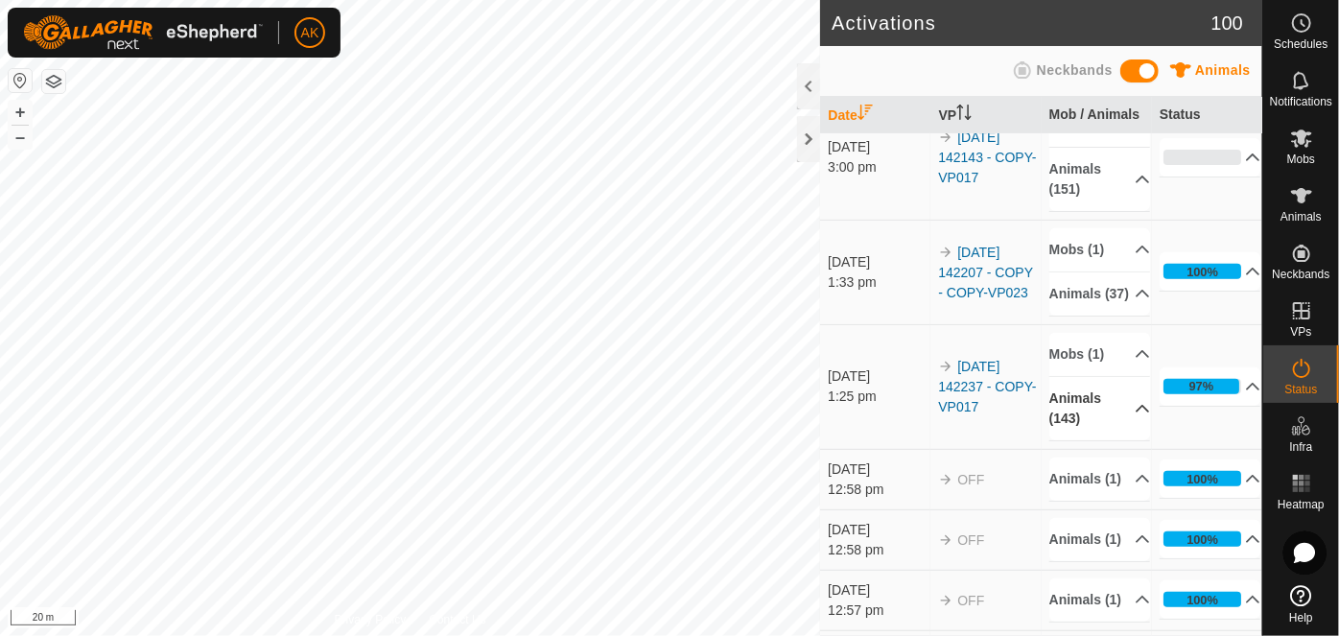
click at [1135, 416] on icon at bounding box center [1142, 408] width 15 height 15
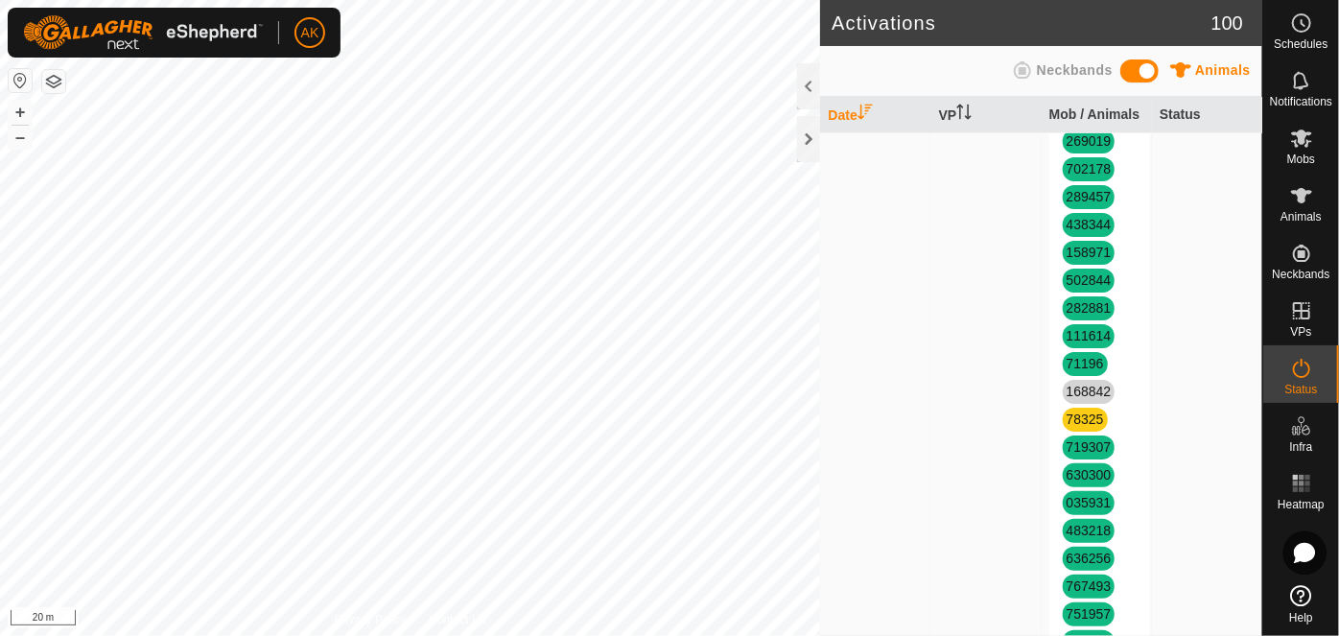
scroll to position [1832, 0]
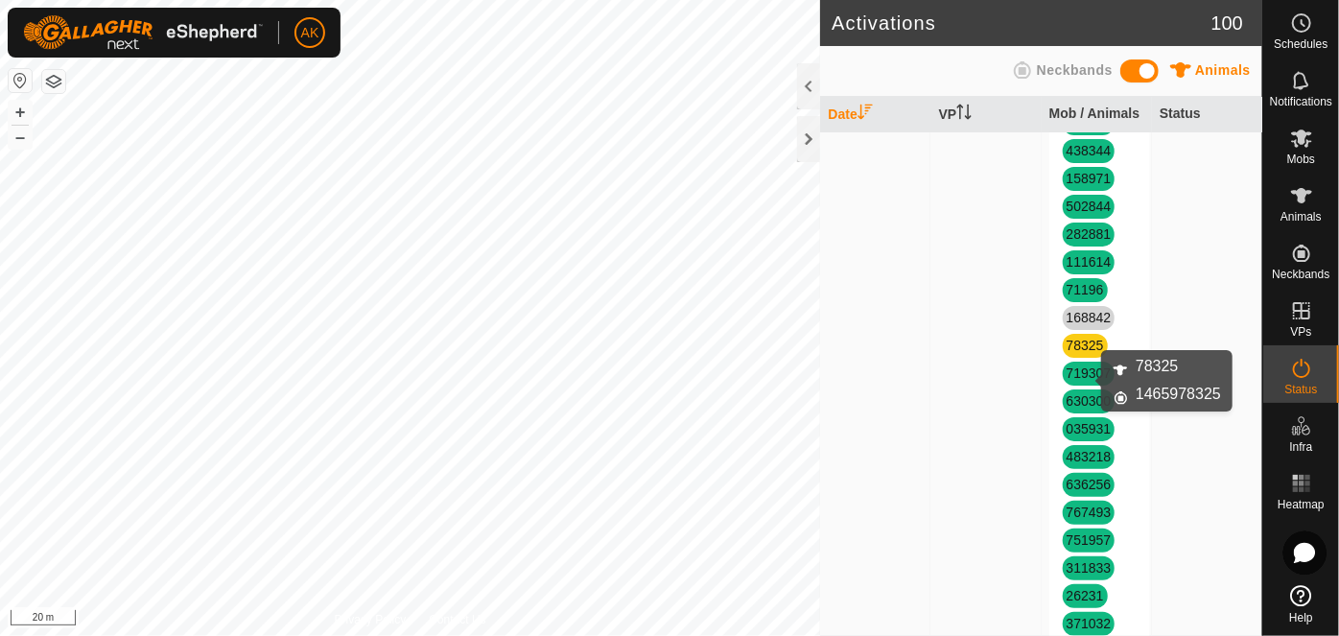
click at [1073, 353] on link "78325" at bounding box center [1085, 345] width 37 height 15
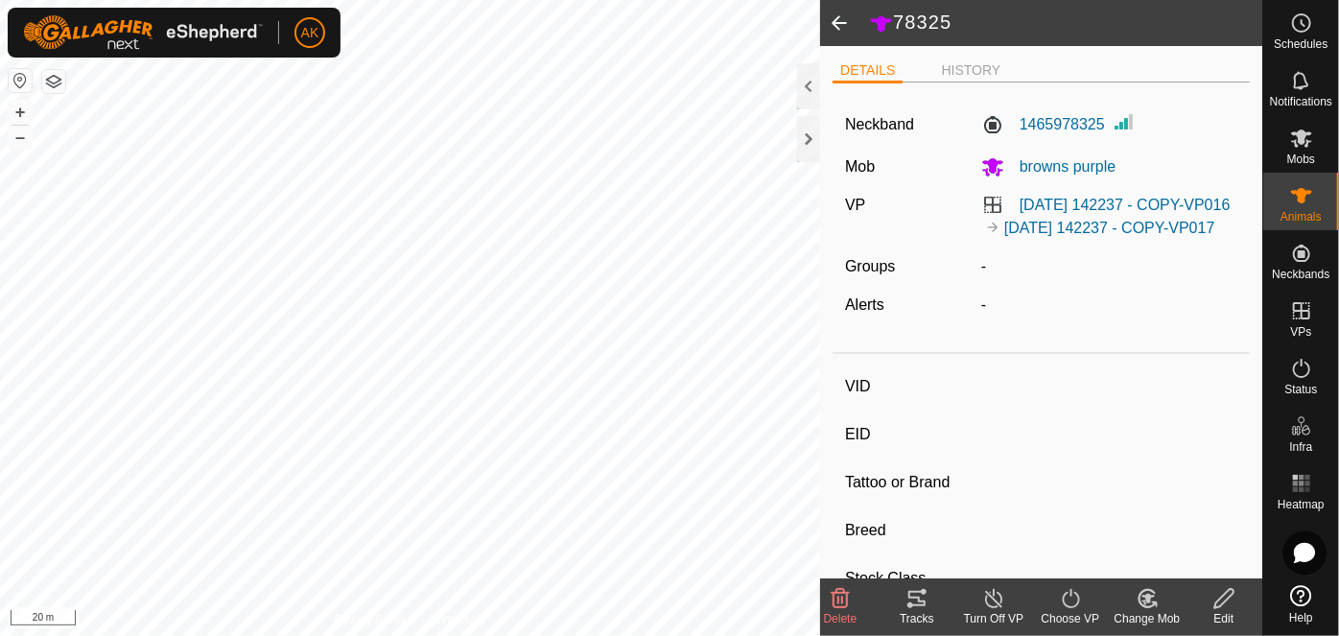
type input "78325"
type input "-"
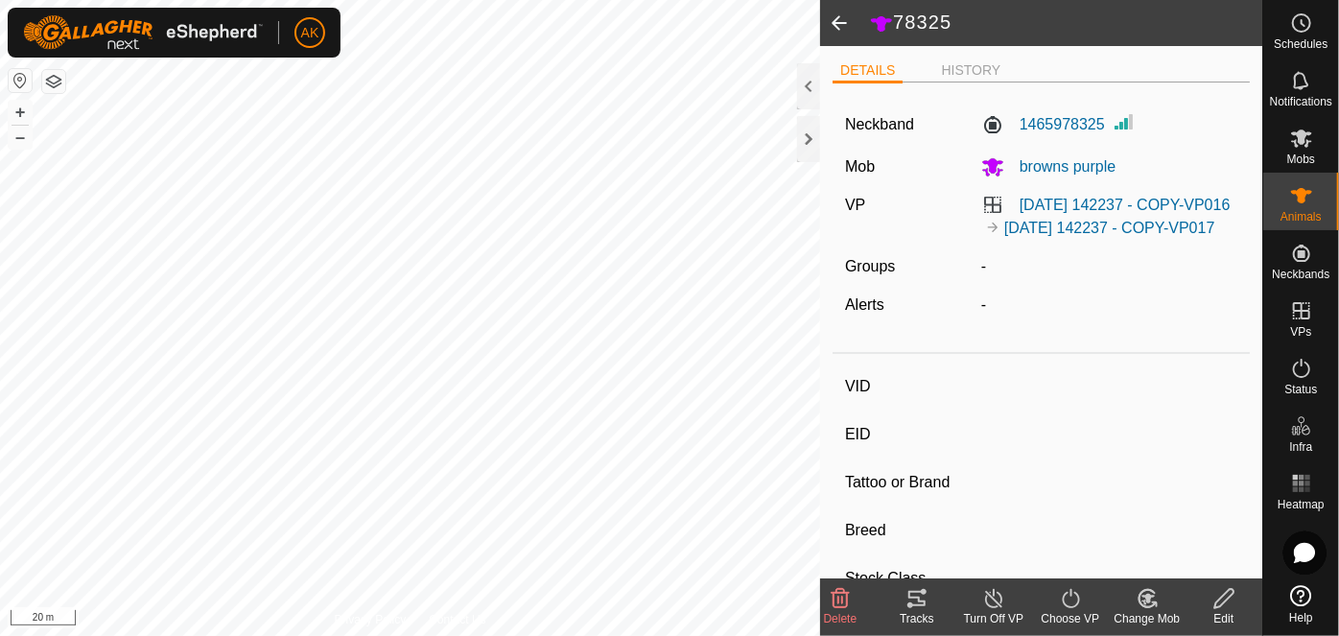
type input "0 kg"
type input "-"
click at [991, 597] on line at bounding box center [993, 599] width 15 height 15
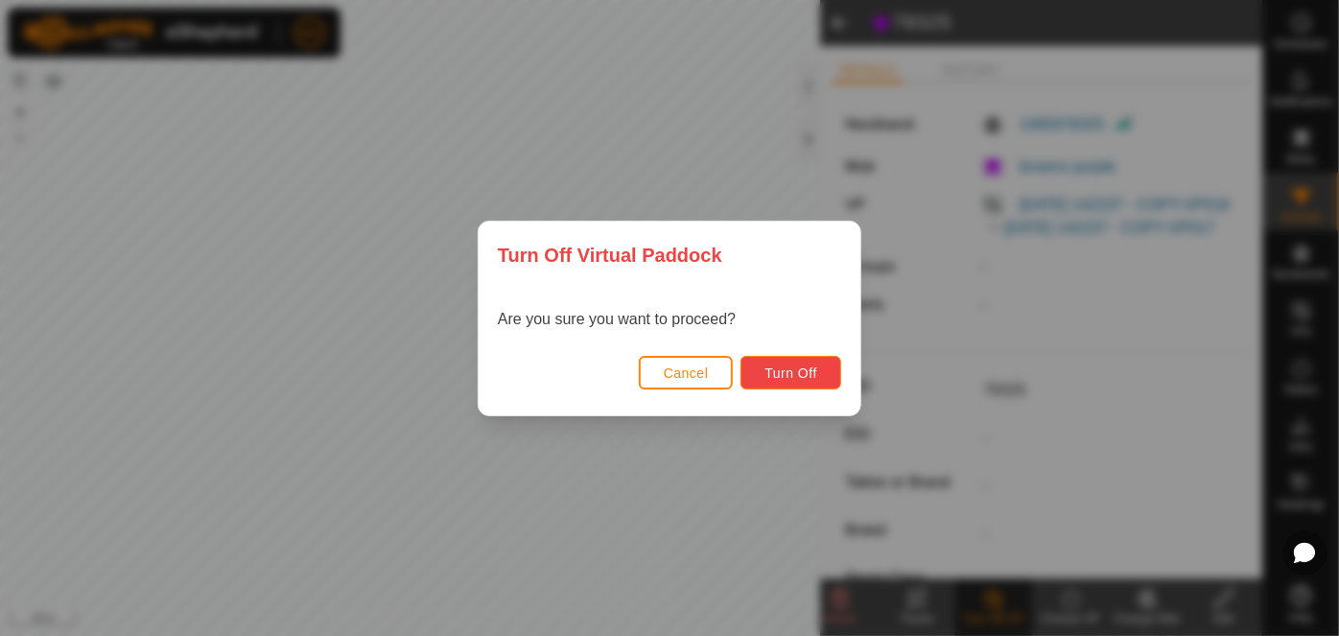
drag, startPoint x: 806, startPoint y: 359, endPoint x: 811, endPoint y: 376, distance: 17.9
click at [811, 376] on button "Turn Off" at bounding box center [791, 373] width 101 height 34
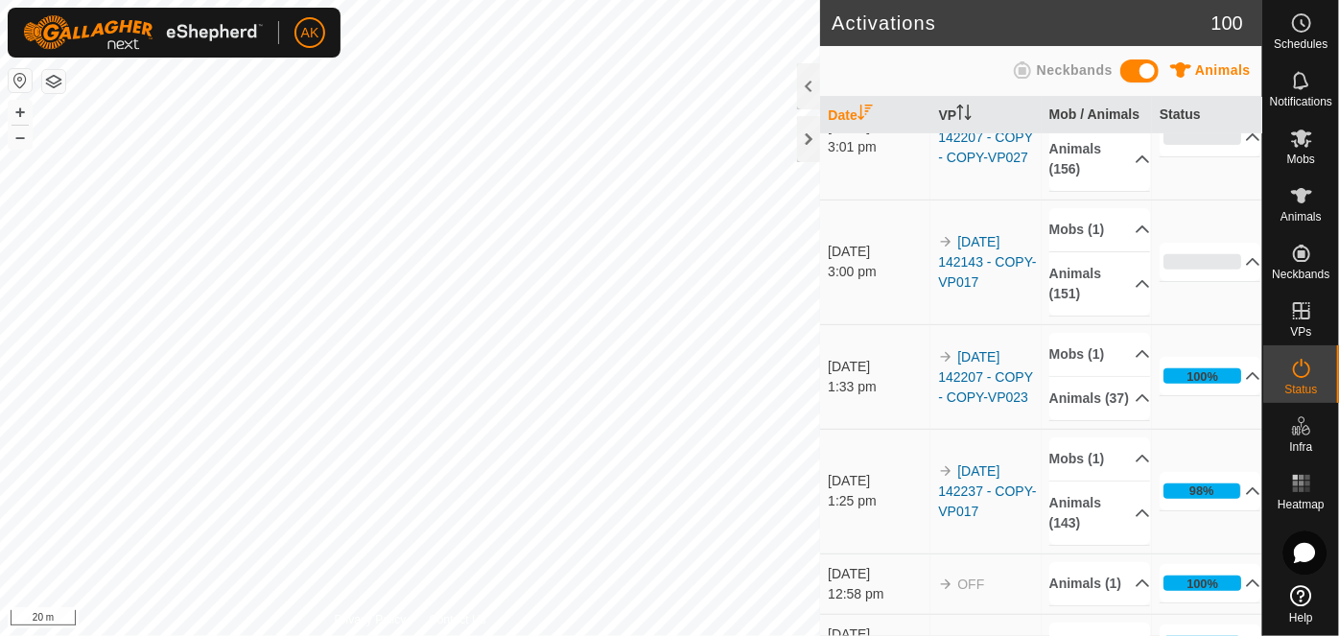
scroll to position [348, 0]
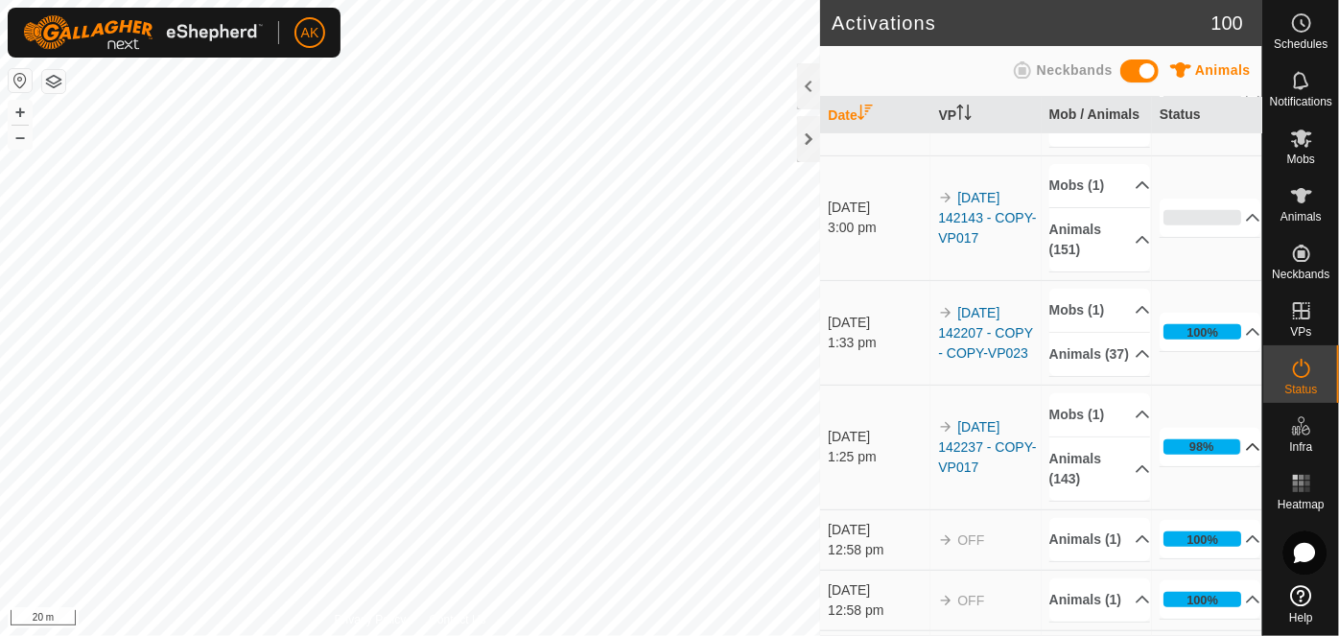
click at [1225, 466] on p-accordion-header "98%" at bounding box center [1211, 447] width 102 height 38
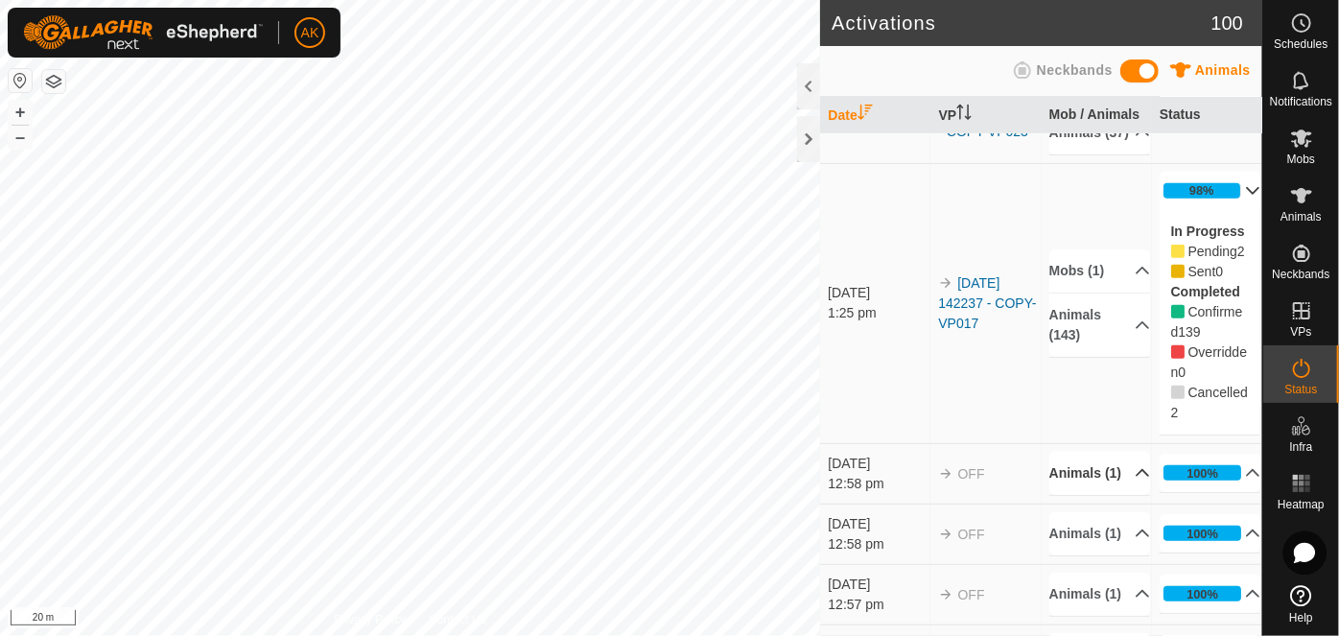
scroll to position [610, 0]
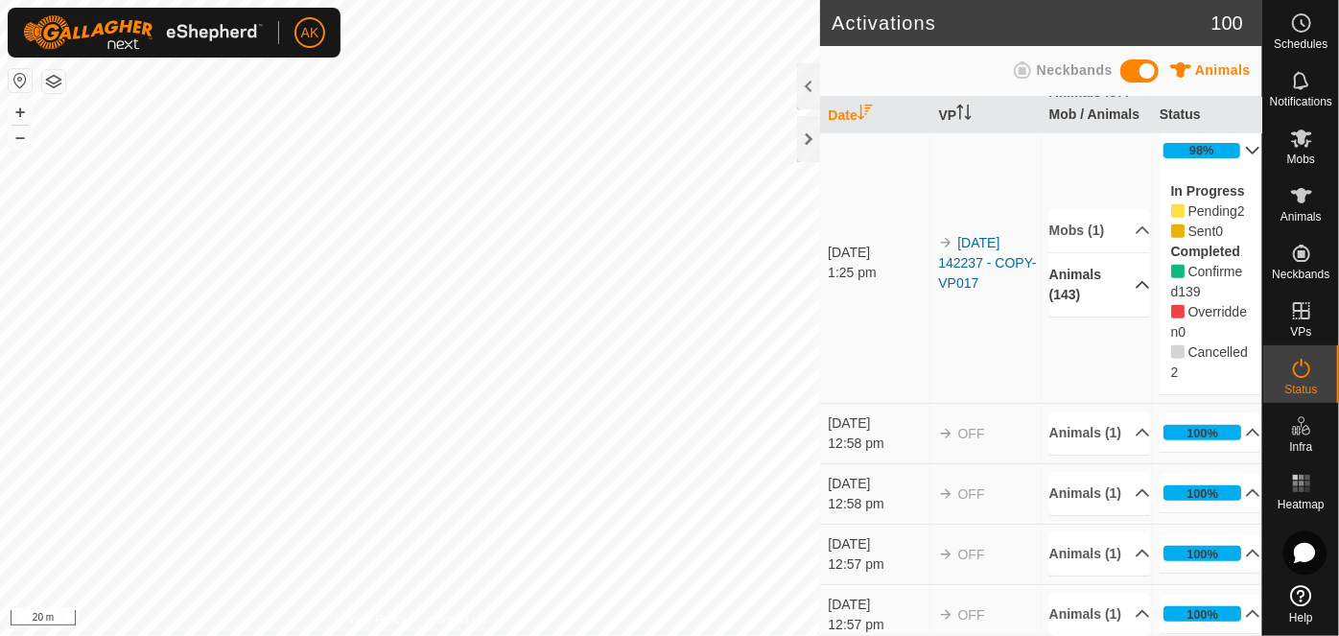
click at [1115, 317] on p-accordion-header "Animals (143)" at bounding box center [1101, 284] width 102 height 63
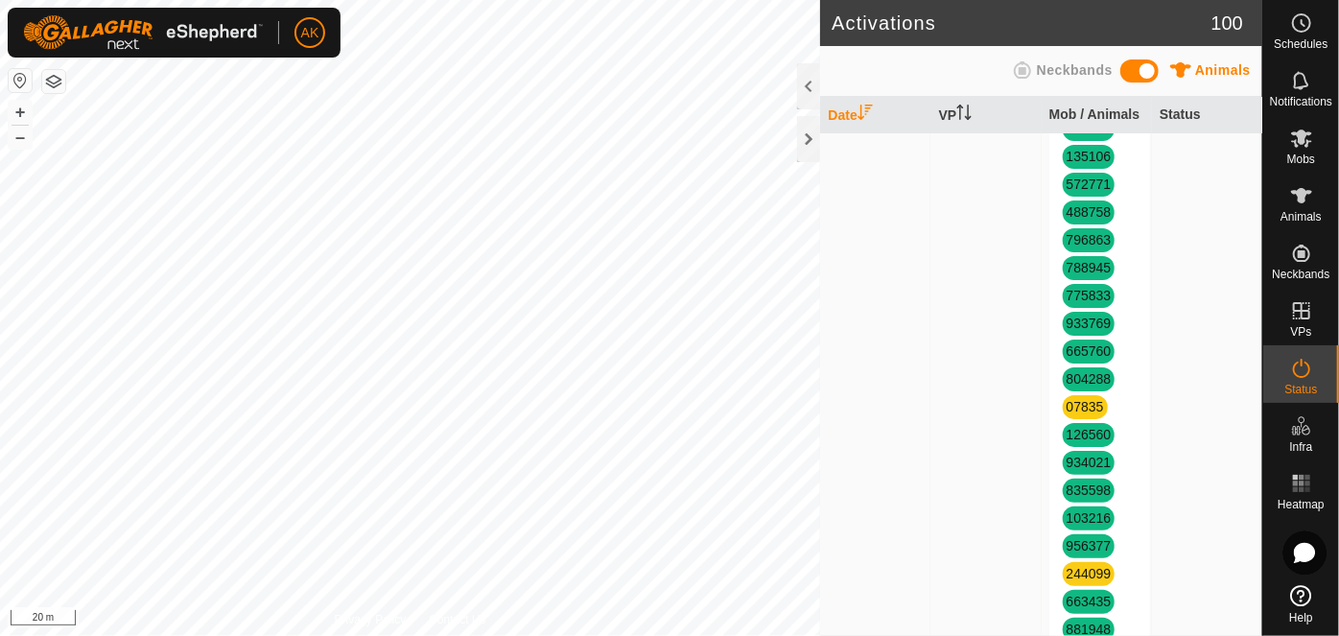
scroll to position [3838, 0]
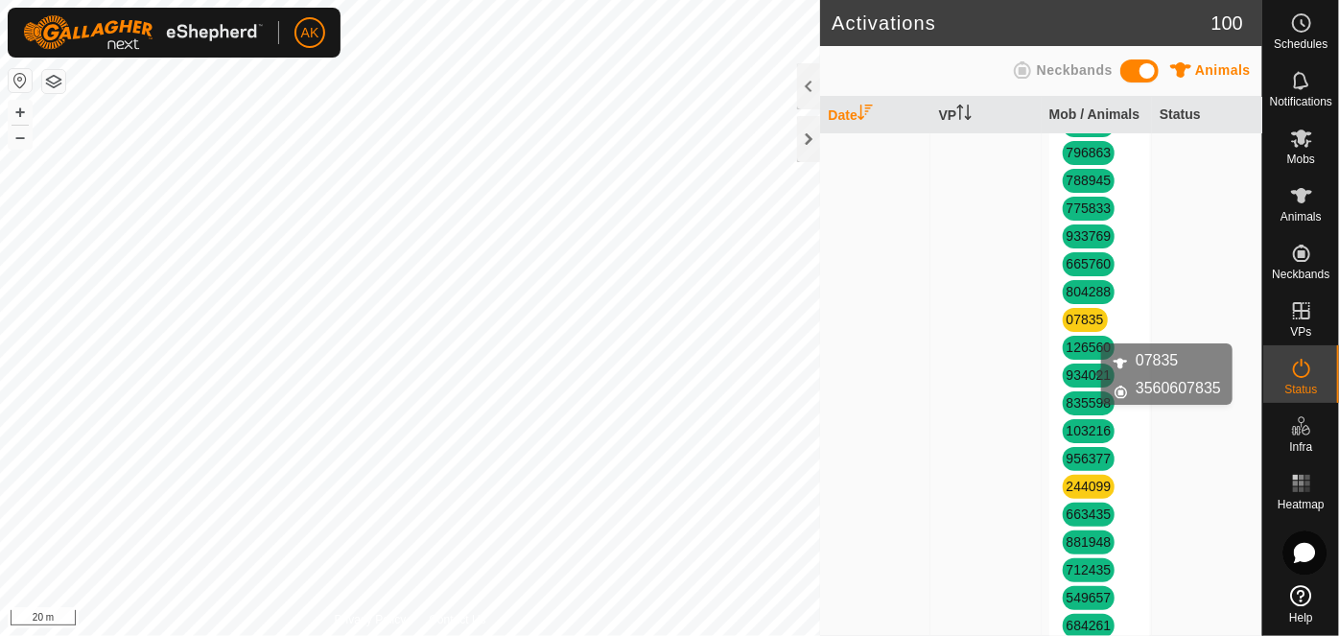
click at [1083, 327] on link "07835" at bounding box center [1085, 319] width 37 height 15
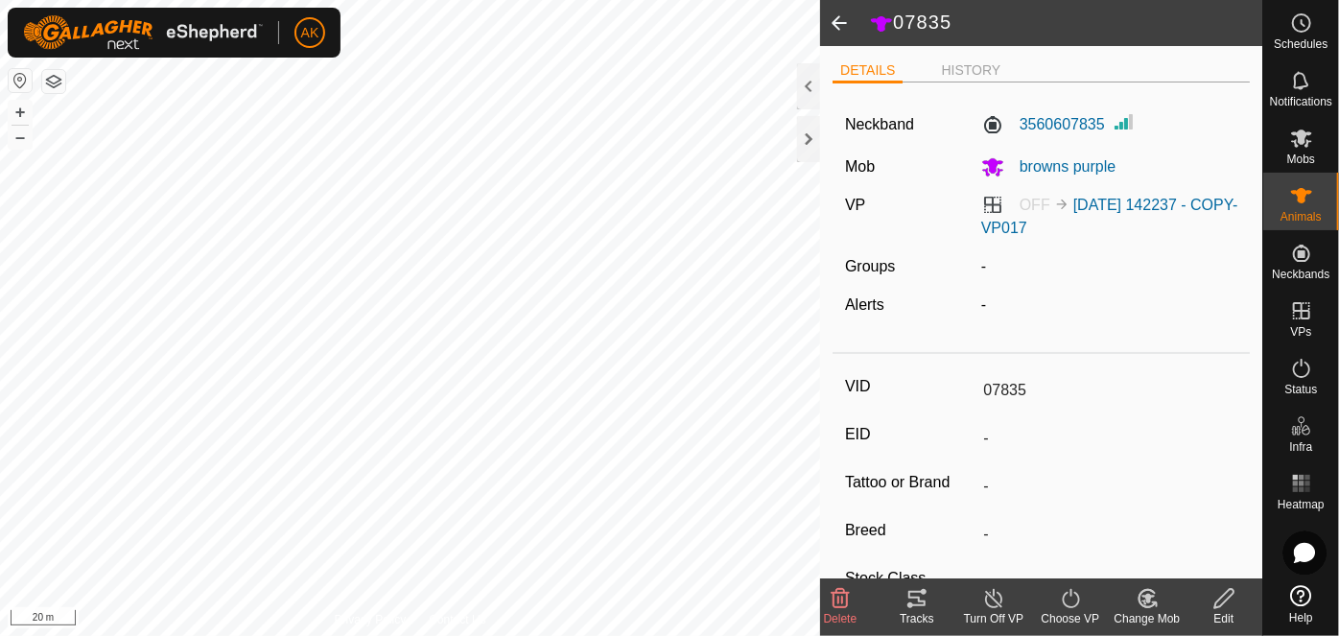
click at [992, 585] on div "Turn Off VP" at bounding box center [994, 608] width 77 height 58
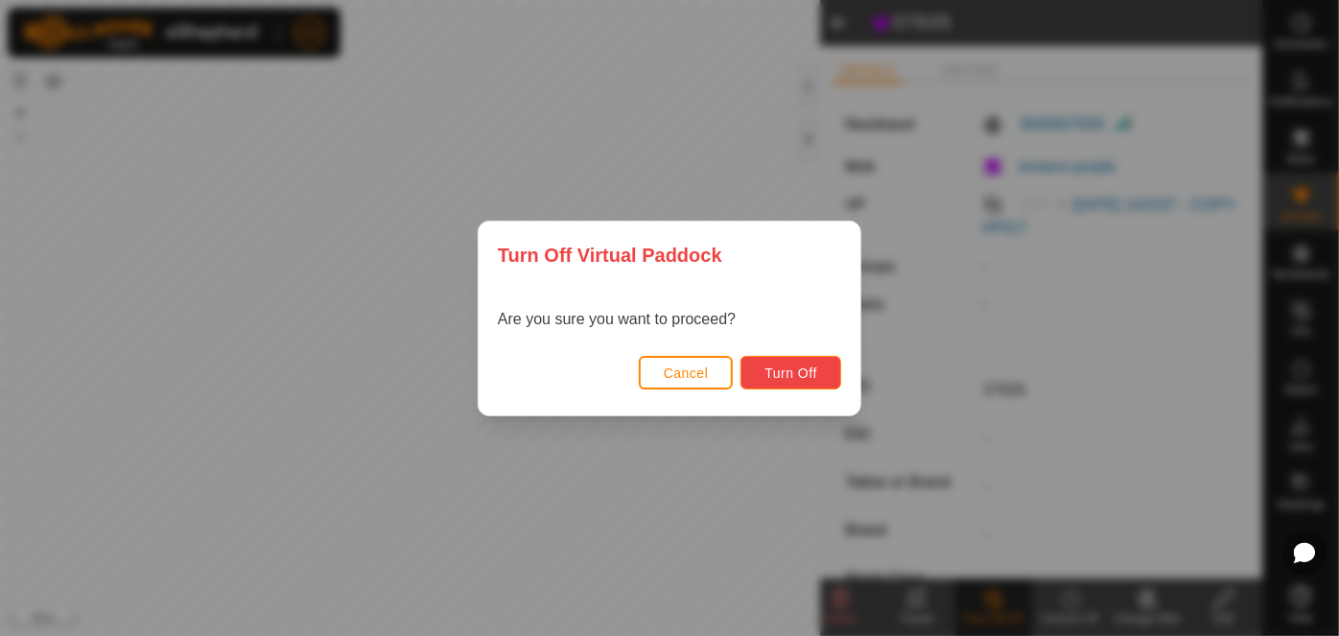
click at [802, 369] on span "Turn Off" at bounding box center [791, 373] width 53 height 15
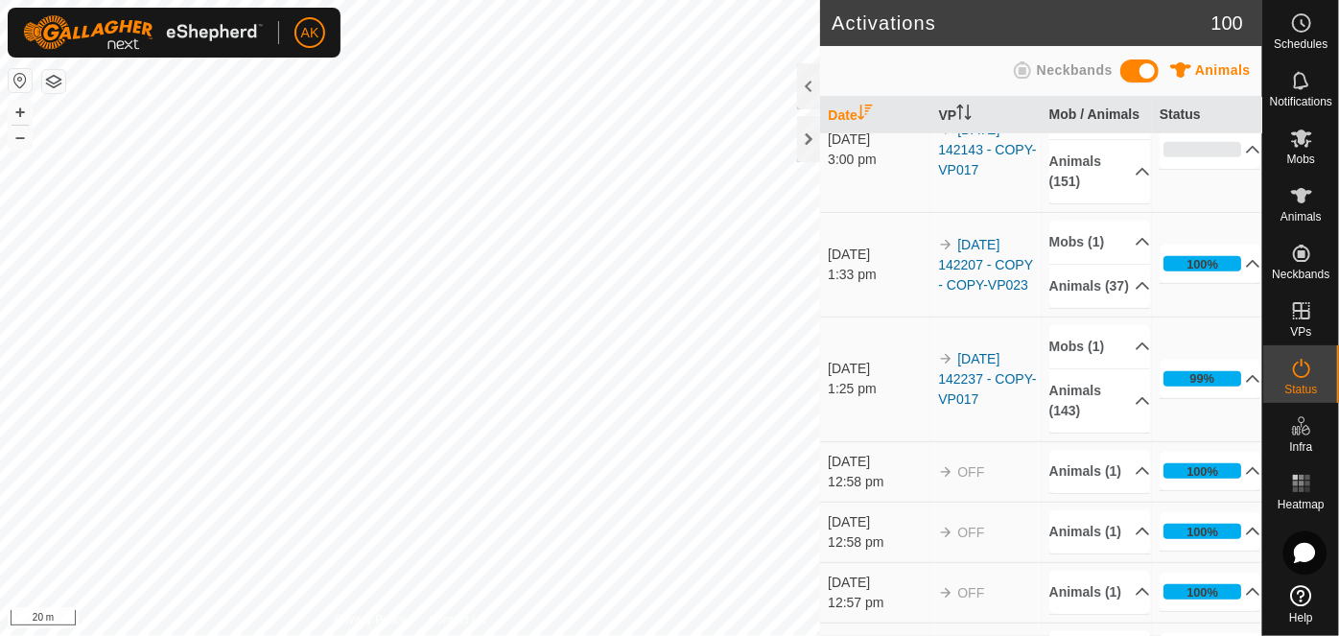
scroll to position [523, 0]
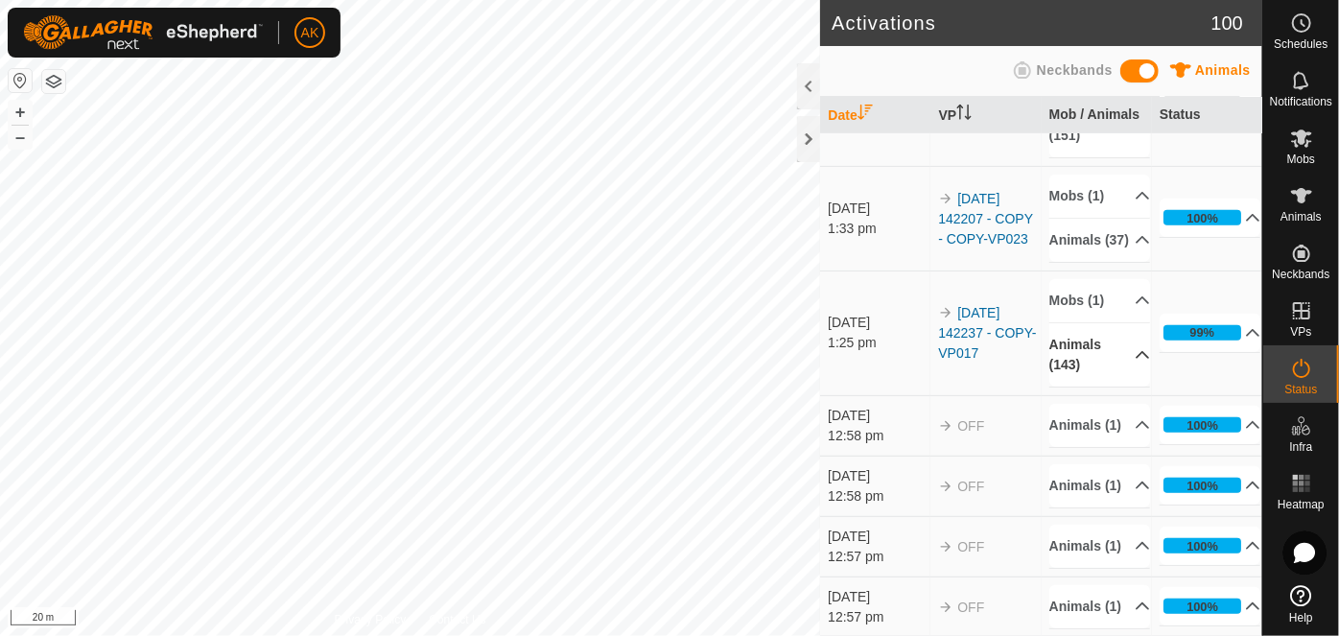
click at [1135, 363] on icon at bounding box center [1142, 354] width 15 height 15
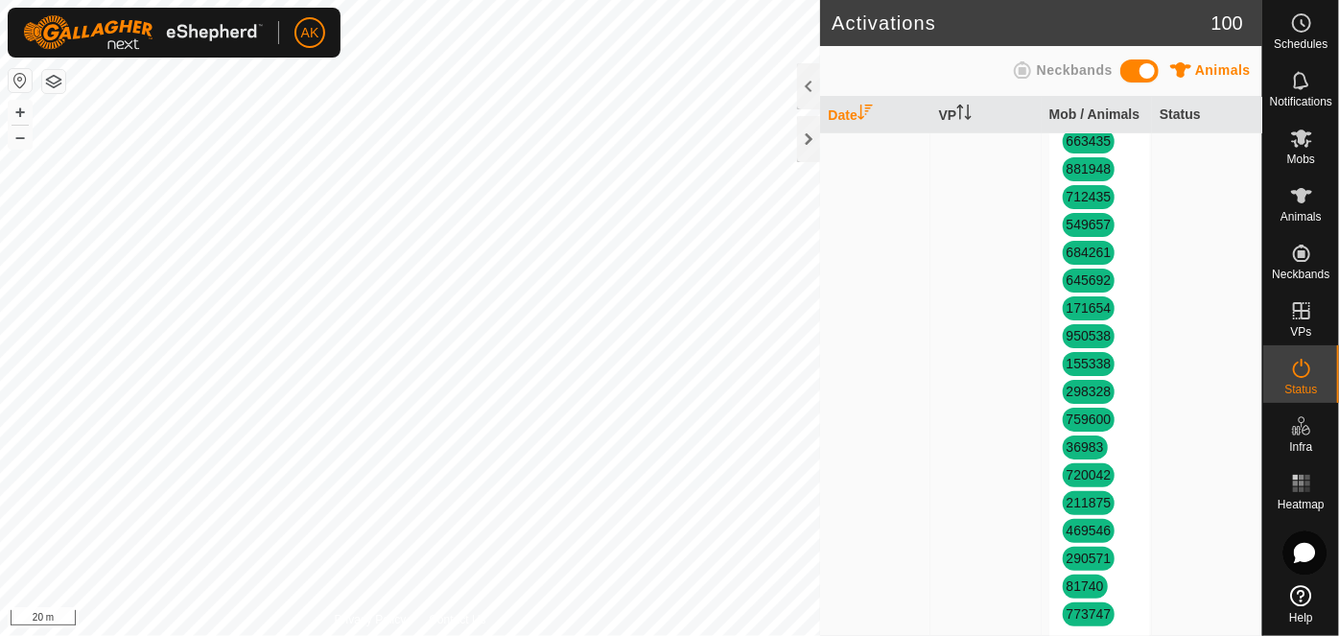
scroll to position [4274, 0]
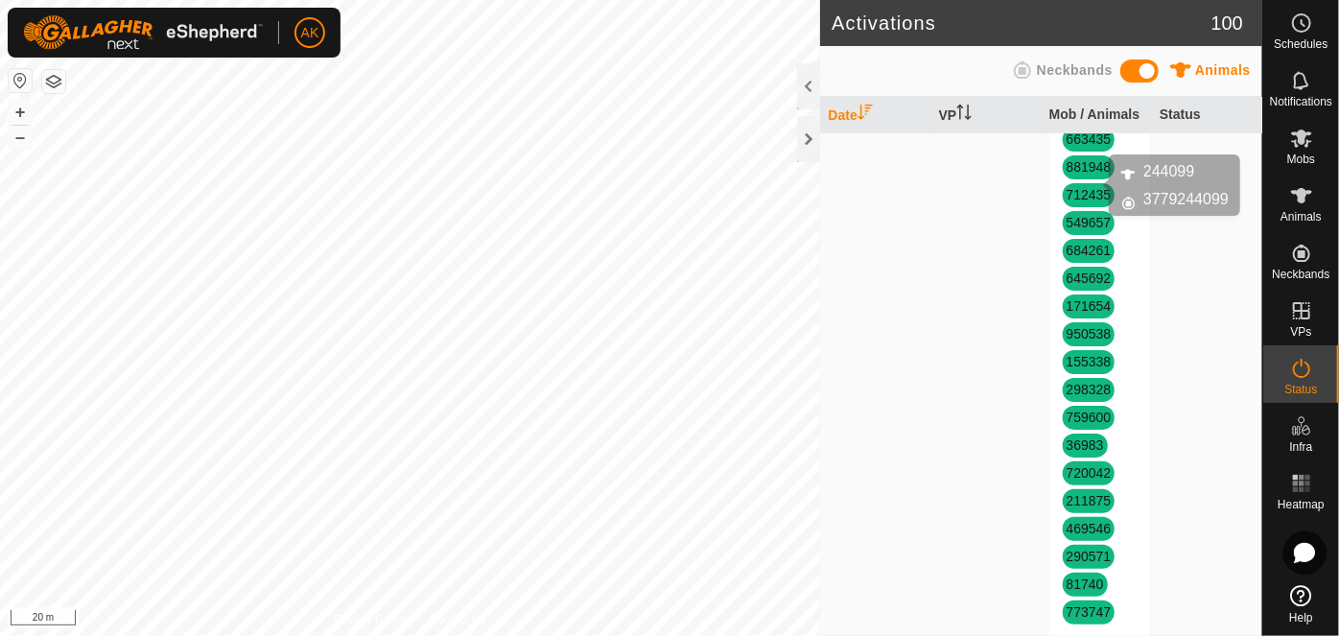
click at [1072, 119] on link "244099" at bounding box center [1089, 111] width 45 height 15
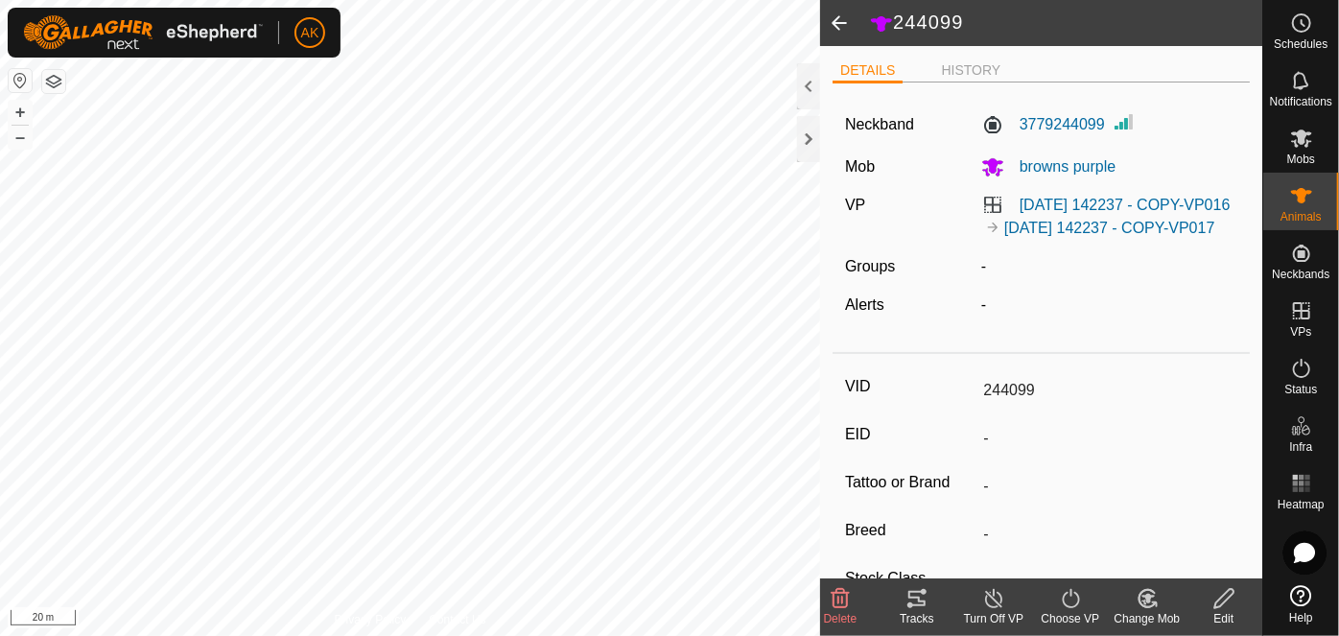
click at [995, 601] on line at bounding box center [993, 599] width 15 height 15
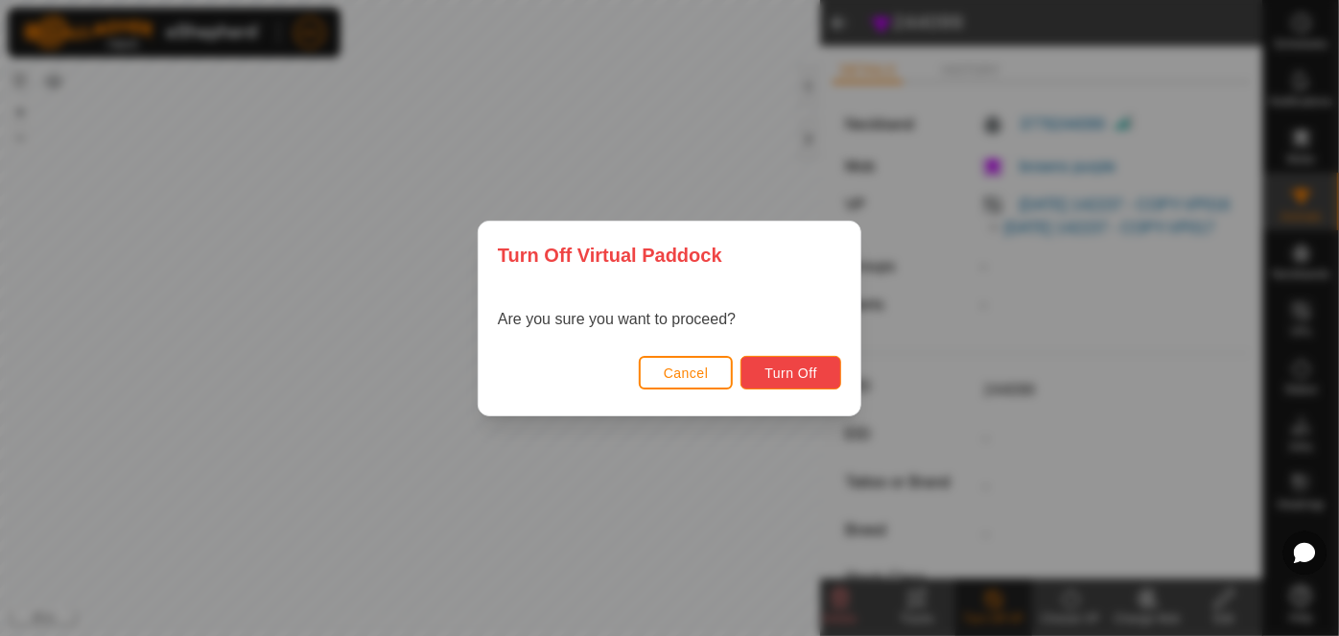
click at [829, 370] on button "Turn Off" at bounding box center [791, 373] width 101 height 34
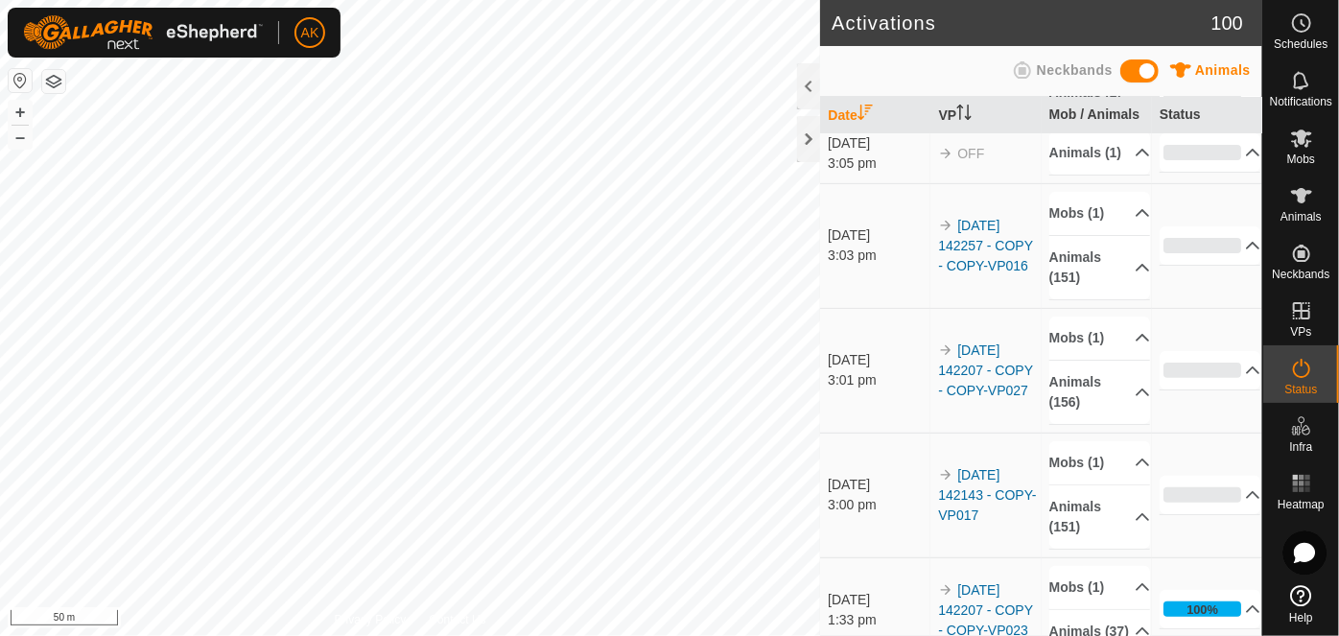
scroll to position [174, 0]
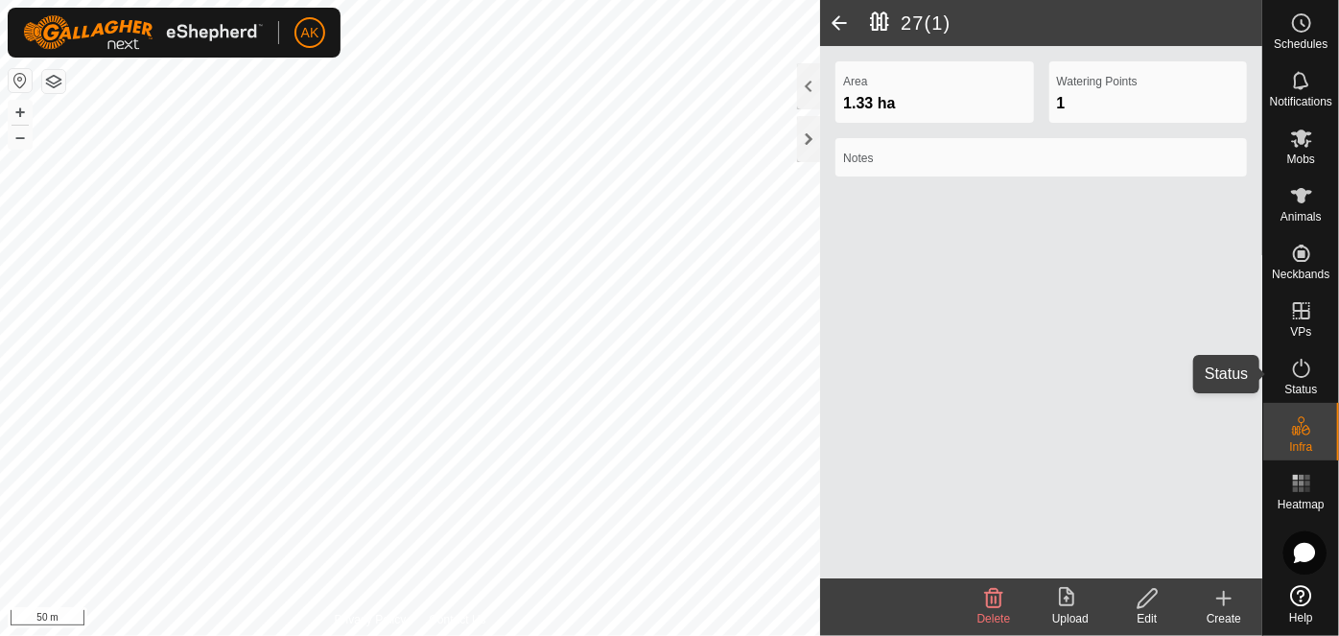
click at [1305, 377] on icon at bounding box center [1302, 368] width 23 height 23
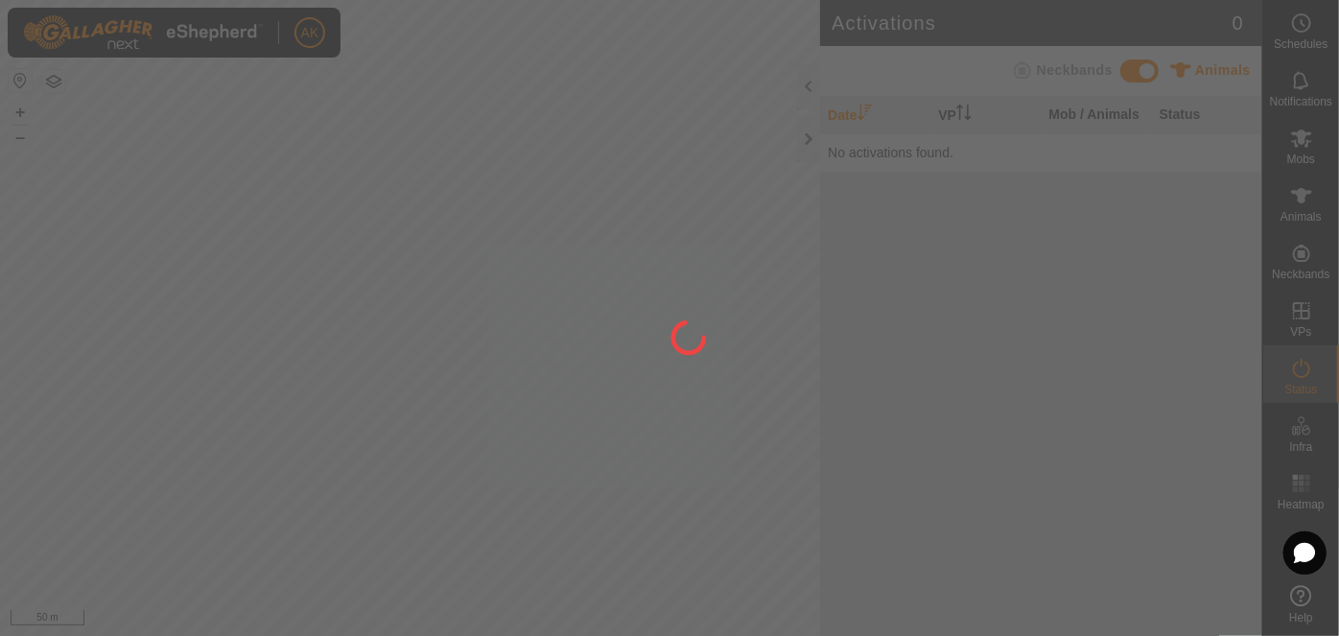
click at [1305, 377] on div at bounding box center [669, 318] width 1339 height 636
